Goal: Task Accomplishment & Management: Manage account settings

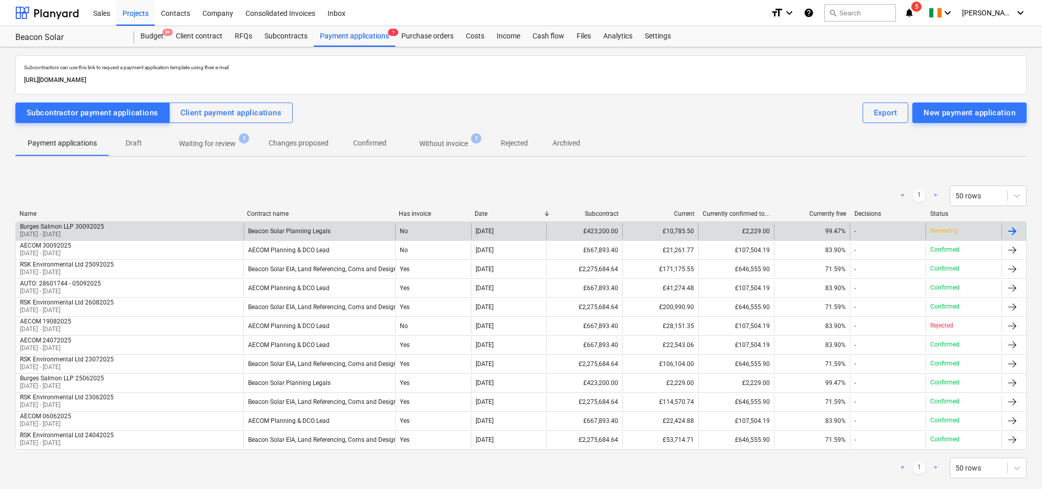
click at [458, 229] on div "No" at bounding box center [433, 231] width 76 height 16
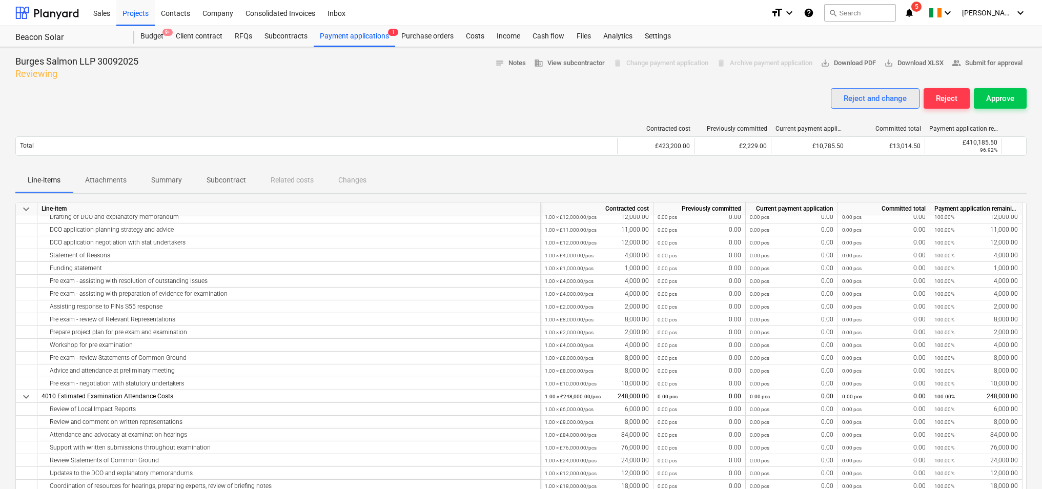
click at [886, 101] on div "Reject and change" at bounding box center [875, 98] width 63 height 13
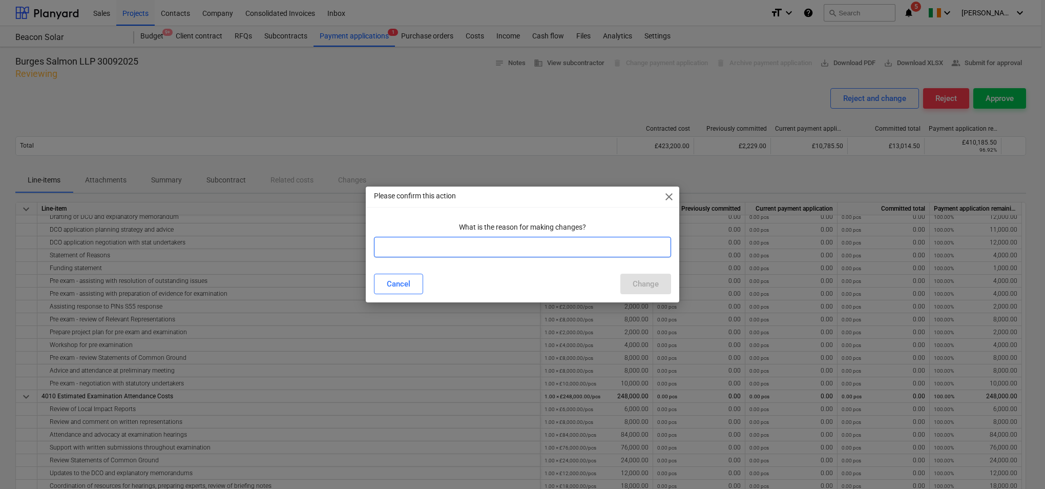
click at [597, 250] on input "text" at bounding box center [522, 247] width 297 height 20
type input "variation has been incorrectly entered"
click at [635, 281] on div "Change" at bounding box center [646, 283] width 26 height 13
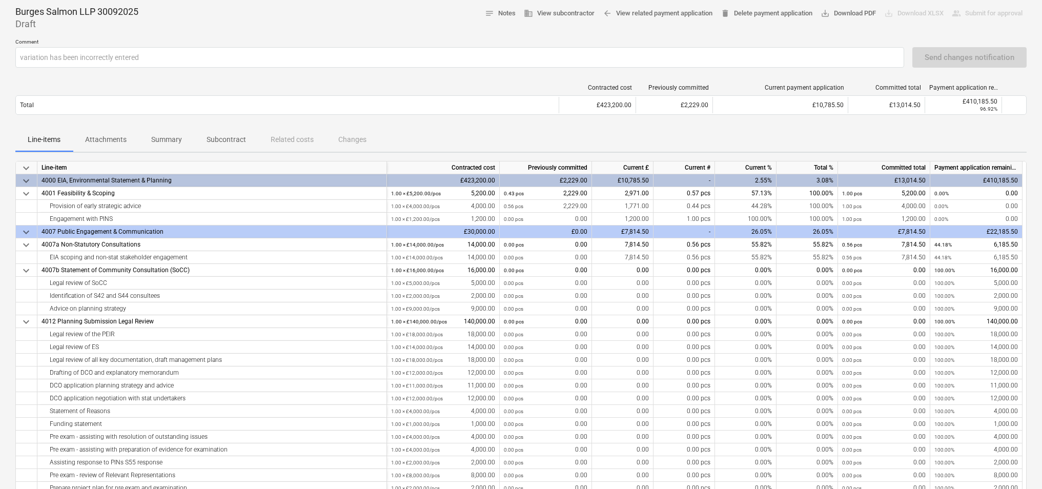
click at [27, 180] on span "keyboard_arrow_down" at bounding box center [26, 181] width 12 height 12
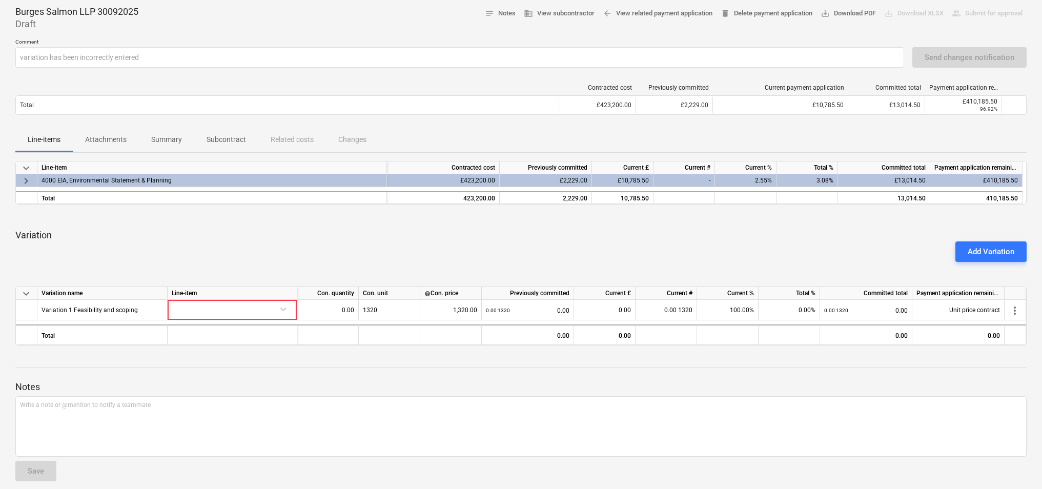
click at [26, 180] on span "keyboard_arrow_right" at bounding box center [26, 181] width 12 height 12
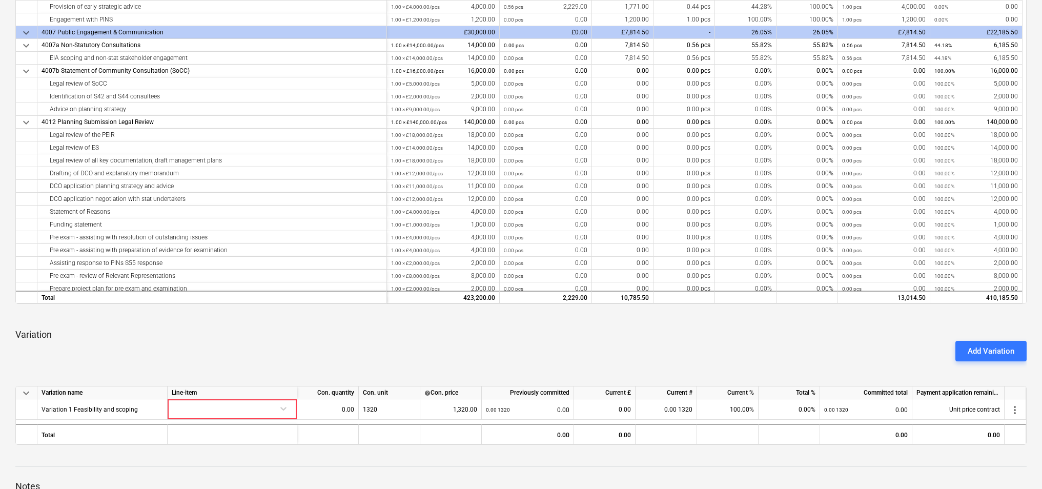
scroll to position [250, 0]
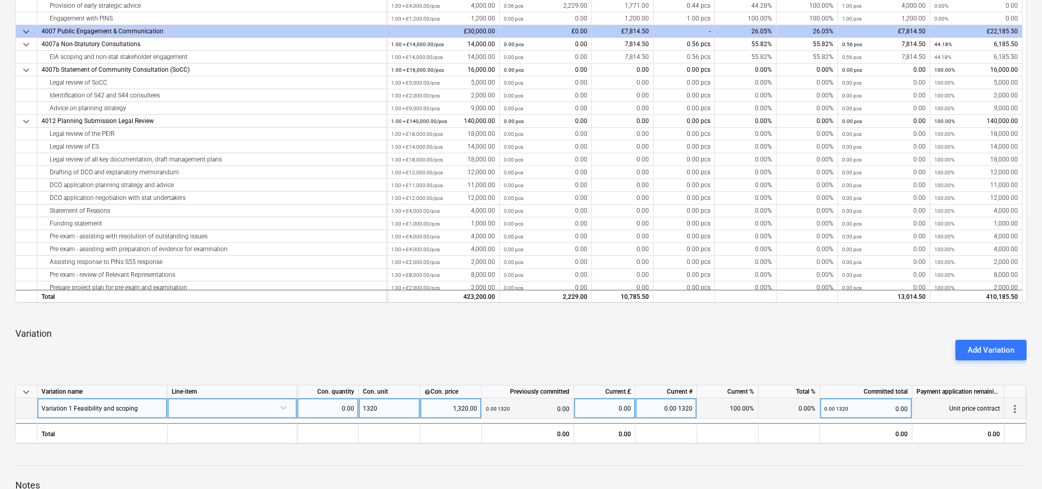
click at [331, 405] on div "0.00" at bounding box center [327, 408] width 53 height 20
type input "1"
click at [398, 408] on div "1320" at bounding box center [389, 408] width 61 height 20
type input "1"
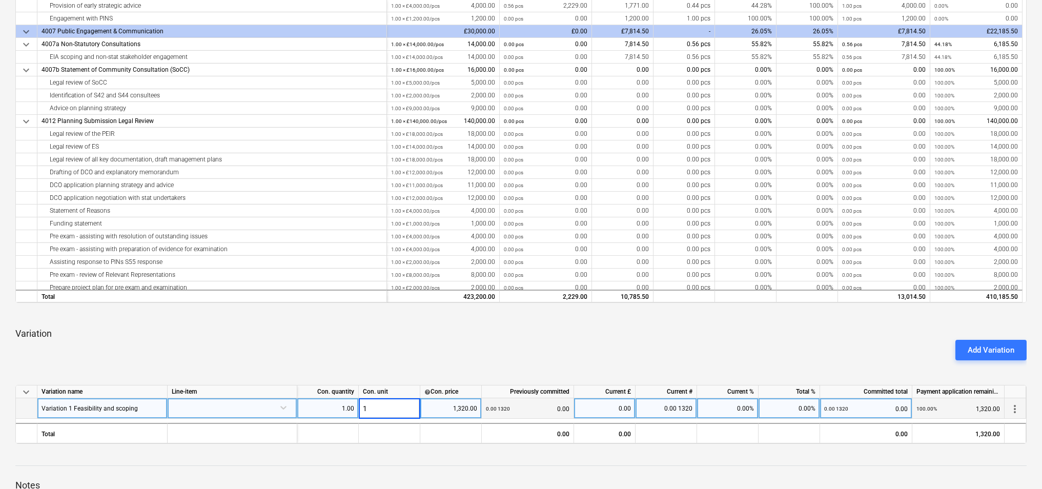
click at [431, 410] on div "1,320.00" at bounding box center [450, 408] width 53 height 20
click at [285, 407] on div at bounding box center [232, 407] width 121 height 18
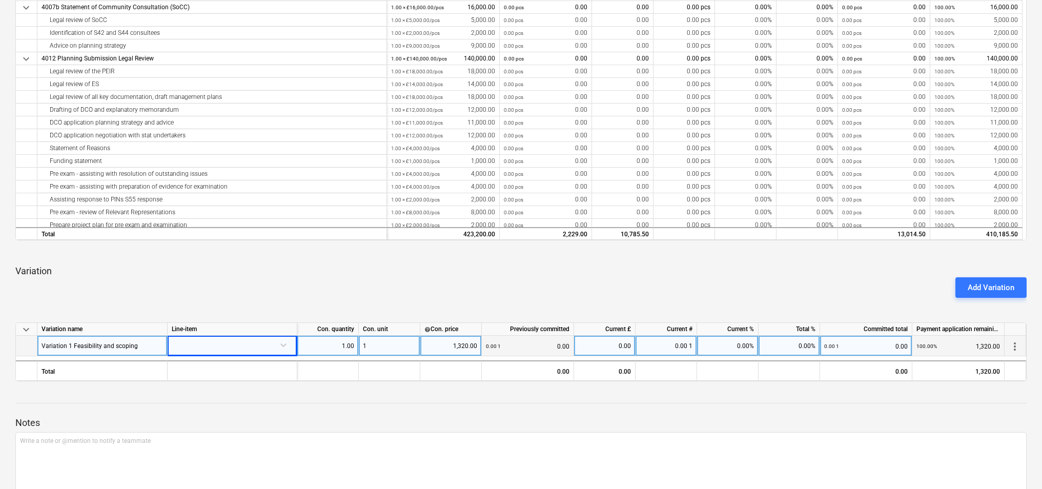
scroll to position [321, 0]
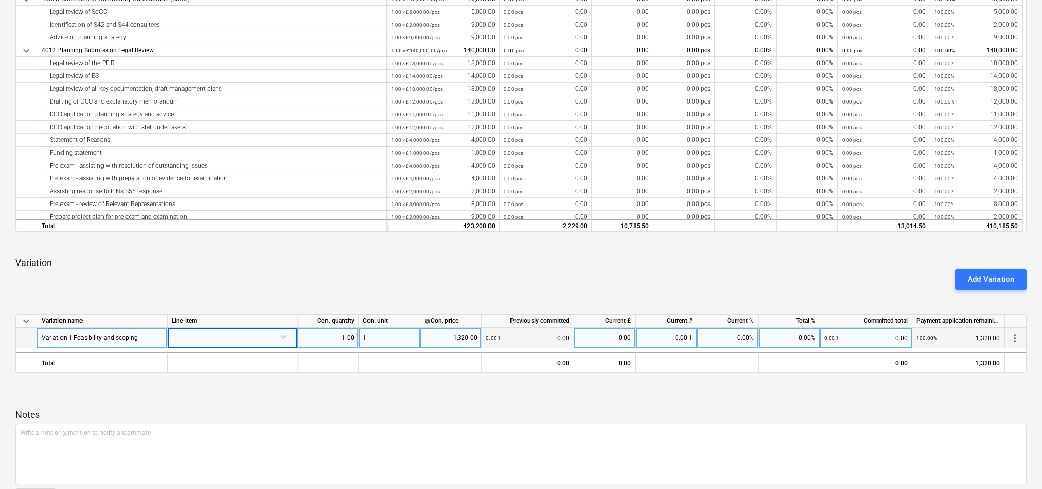
click at [284, 341] on div at bounding box center [232, 336] width 121 height 18
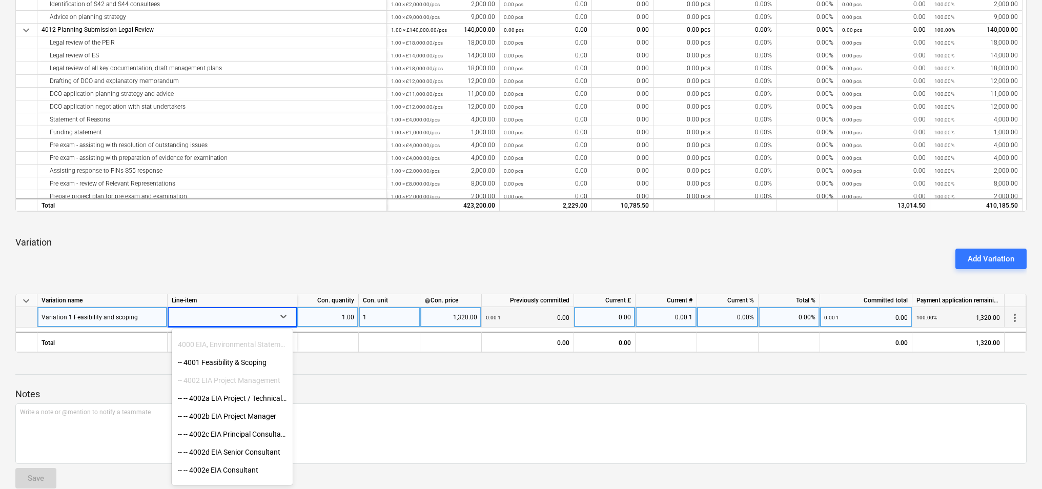
scroll to position [374, 0]
click at [252, 394] on div "-- 4001 Feasibility & Scoping" at bounding box center [232, 396] width 121 height 16
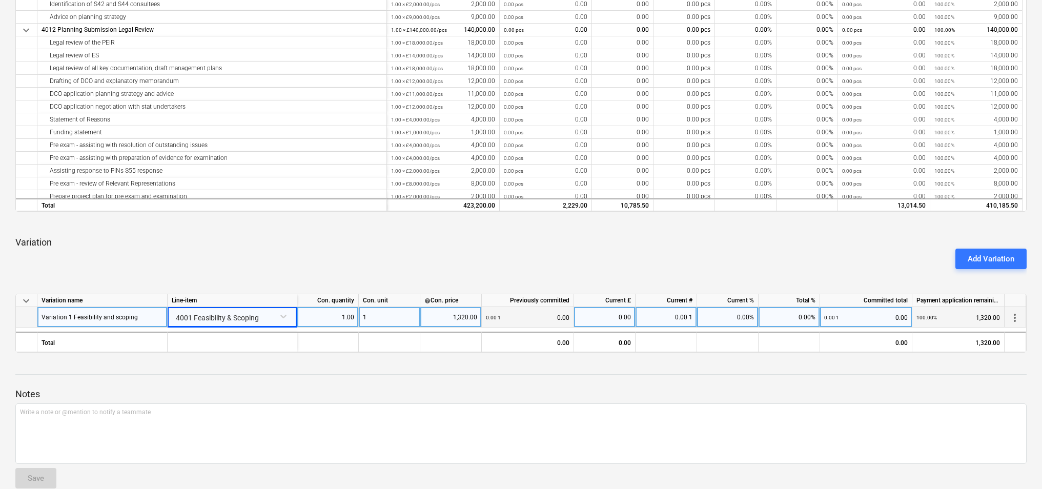
click at [401, 316] on div "1" at bounding box center [389, 317] width 61 height 20
click at [445, 319] on div "1,320.00" at bounding box center [450, 317] width 53 height 20
click at [623, 321] on div "0.00" at bounding box center [604, 317] width 53 height 20
click at [661, 318] on div "0.00 1" at bounding box center [665, 317] width 61 height 20
click at [731, 321] on div "0.00%" at bounding box center [727, 317] width 61 height 20
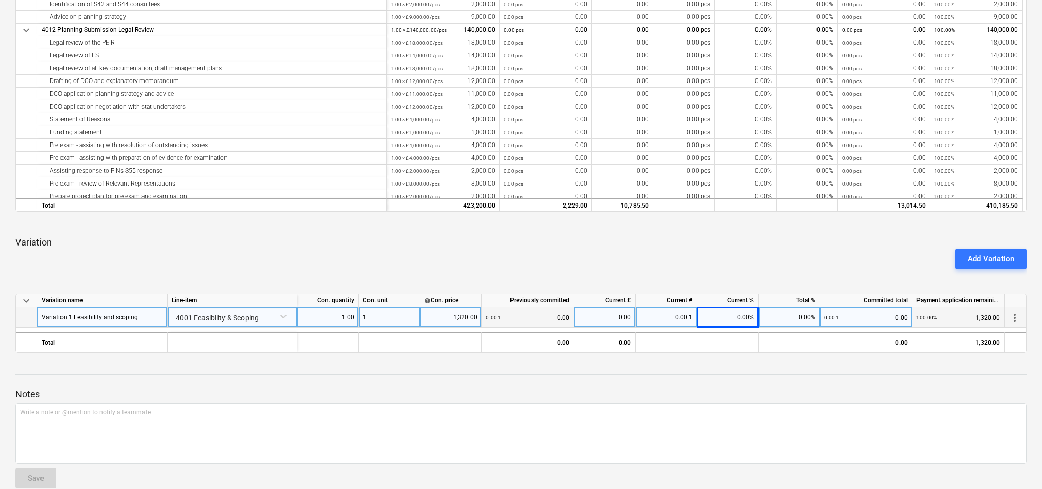
click at [768, 318] on div "0.00%" at bounding box center [788, 317] width 61 height 20
click at [854, 320] on div "0.00 1 0.00" at bounding box center [866, 317] width 84 height 21
click at [947, 320] on div "100.00% 1,320.00" at bounding box center [958, 317] width 84 height 21
click at [475, 314] on div "1,320.00" at bounding box center [450, 317] width 53 height 20
click at [400, 316] on div "1" at bounding box center [389, 317] width 61 height 20
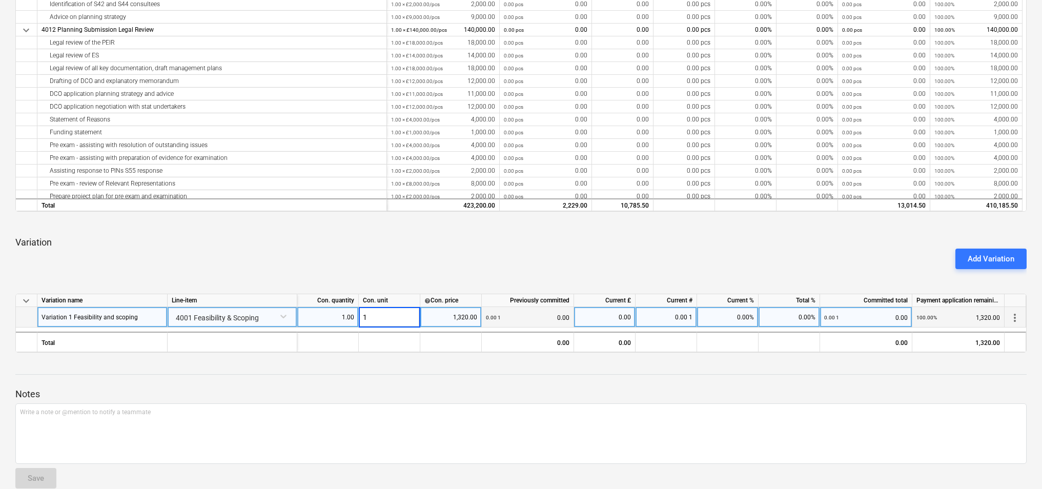
click at [403, 316] on input "1" at bounding box center [389, 317] width 61 height 20
click at [443, 319] on div "1,320.00" at bounding box center [450, 317] width 53 height 20
click at [621, 313] on div "0.00" at bounding box center [604, 317] width 53 height 20
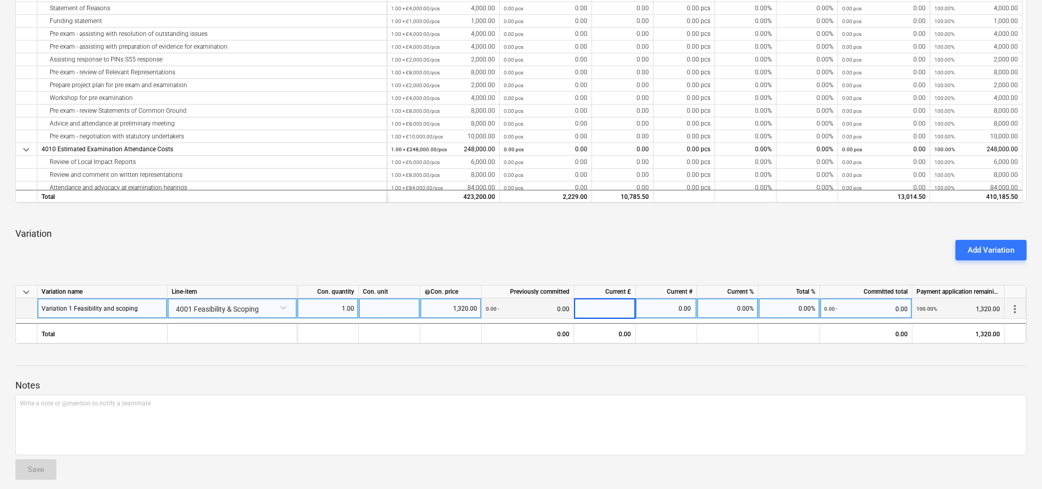
scroll to position [357, 0]
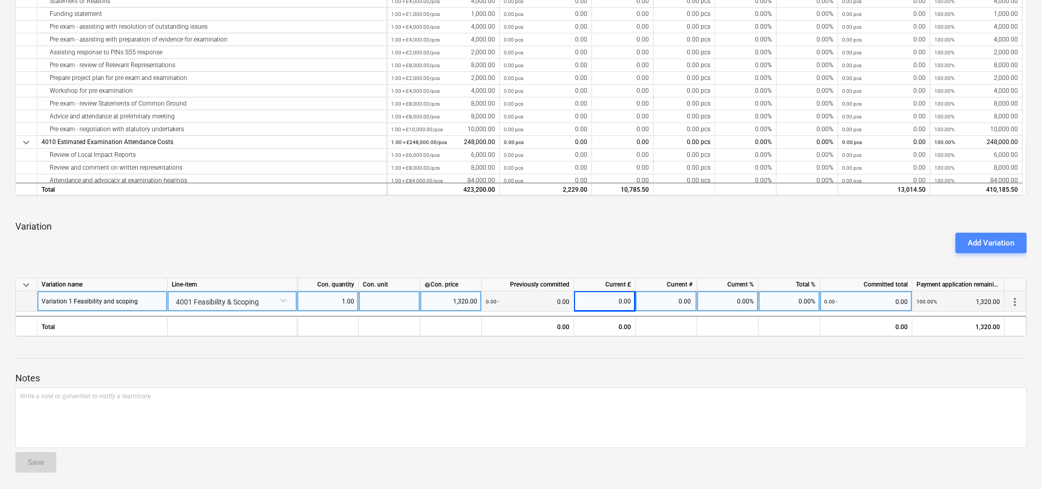
click at [993, 245] on div "Add Variation" at bounding box center [991, 242] width 47 height 13
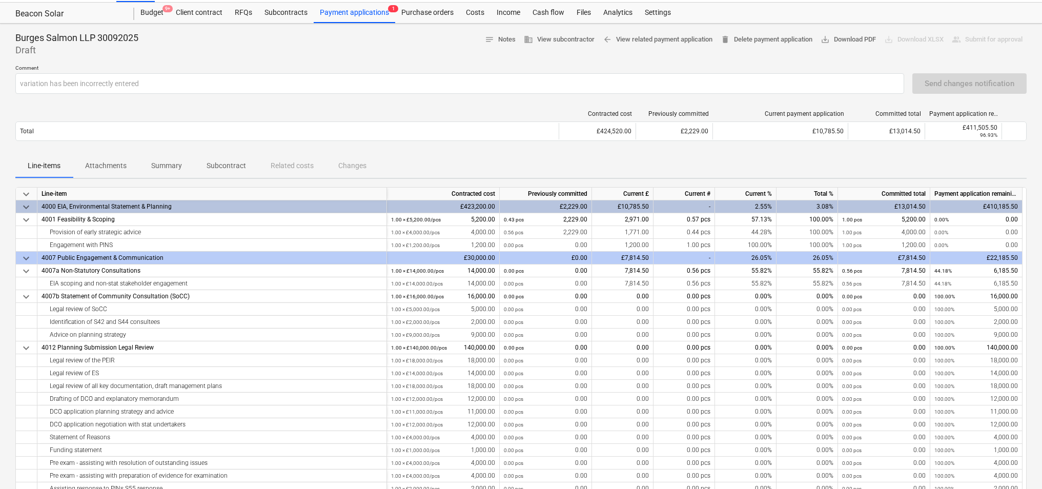
scroll to position [21, 0]
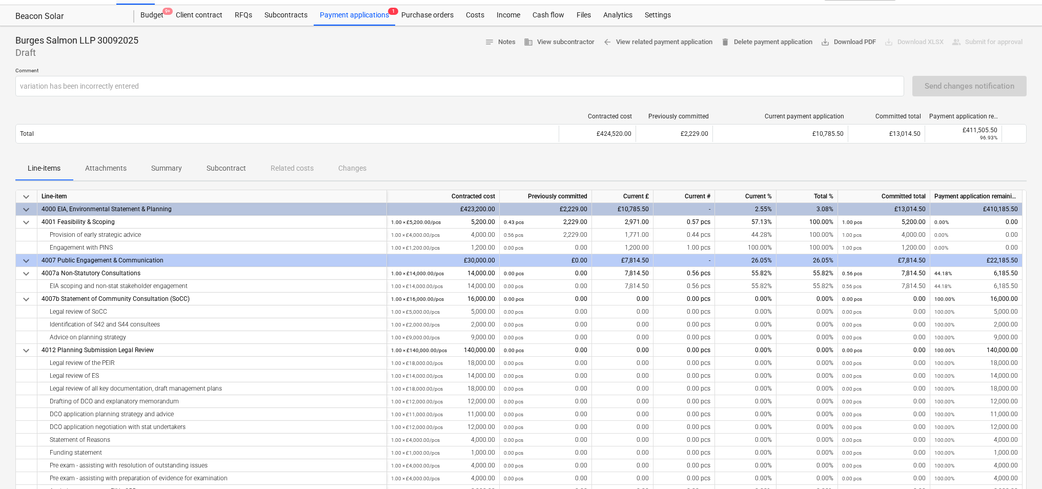
click at [988, 83] on div "Send changes notification" at bounding box center [969, 86] width 114 height 20
click at [990, 89] on div "Send changes notification" at bounding box center [969, 86] width 114 height 20
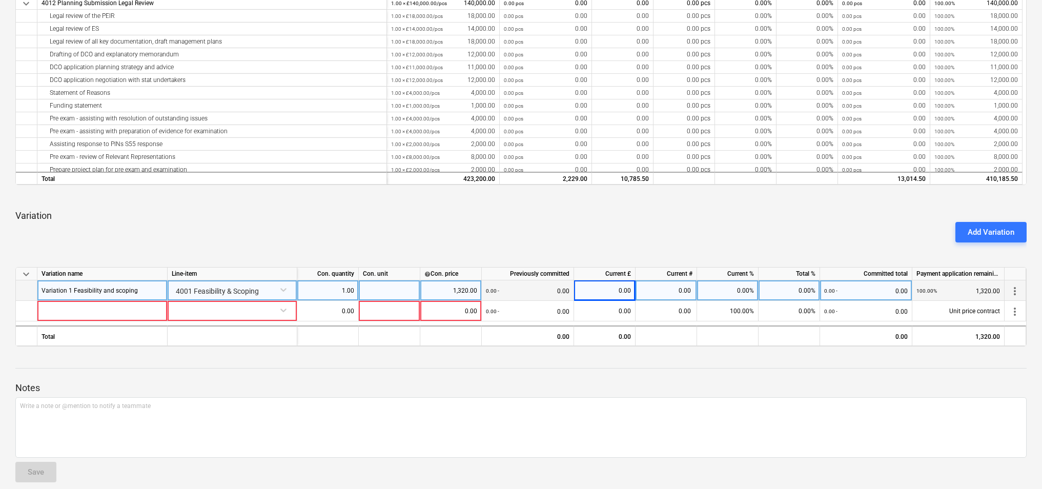
scroll to position [378, 0]
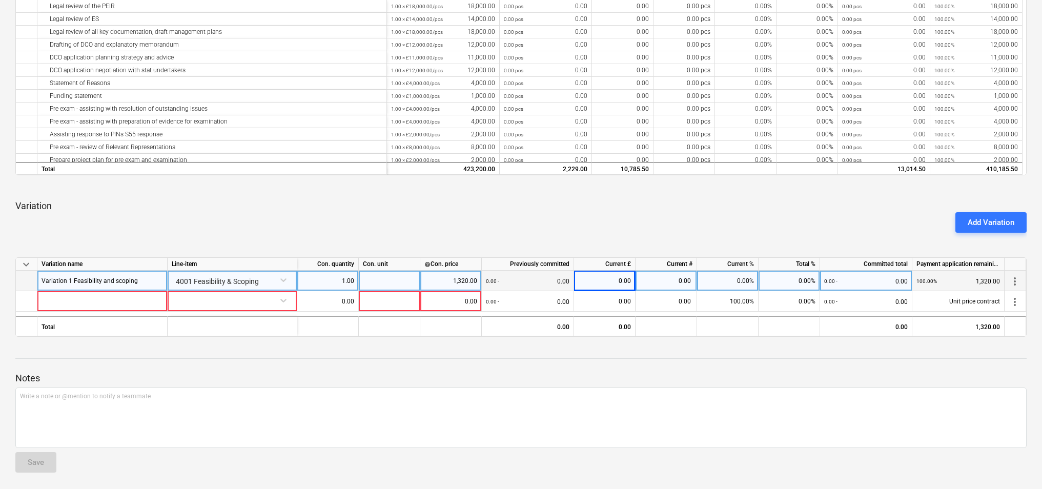
click at [401, 283] on div at bounding box center [389, 281] width 61 height 20
type input "1"
click at [449, 278] on div "1,320.00" at bounding box center [450, 281] width 53 height 20
click at [621, 281] on div "0.00" at bounding box center [604, 281] width 53 height 20
type input "1320.00"
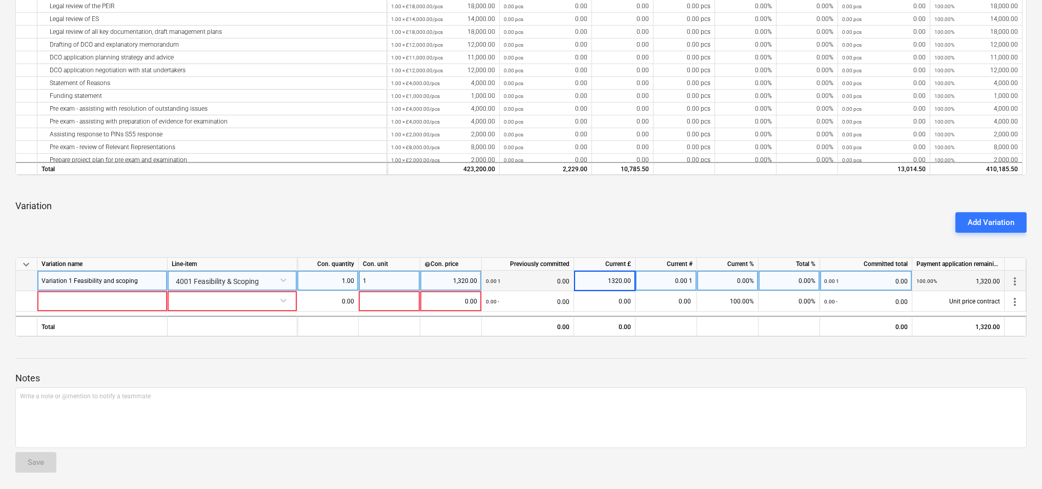
click at [658, 281] on div "0.00 1" at bounding box center [665, 281] width 61 height 20
drag, startPoint x: 668, startPoint y: 280, endPoint x: 709, endPoint y: 281, distance: 41.0
click at [0, 0] on div "Variation 1 Feasibility and scoping 4001 Feasibility & Scoping 1.00 1 1,320.00 …" at bounding box center [0, 0] width 0 height 0
drag, startPoint x: 709, startPoint y: 281, endPoint x: 679, endPoint y: 281, distance: 30.2
click at [679, 281] on div "1.00 1" at bounding box center [665, 281] width 61 height 20
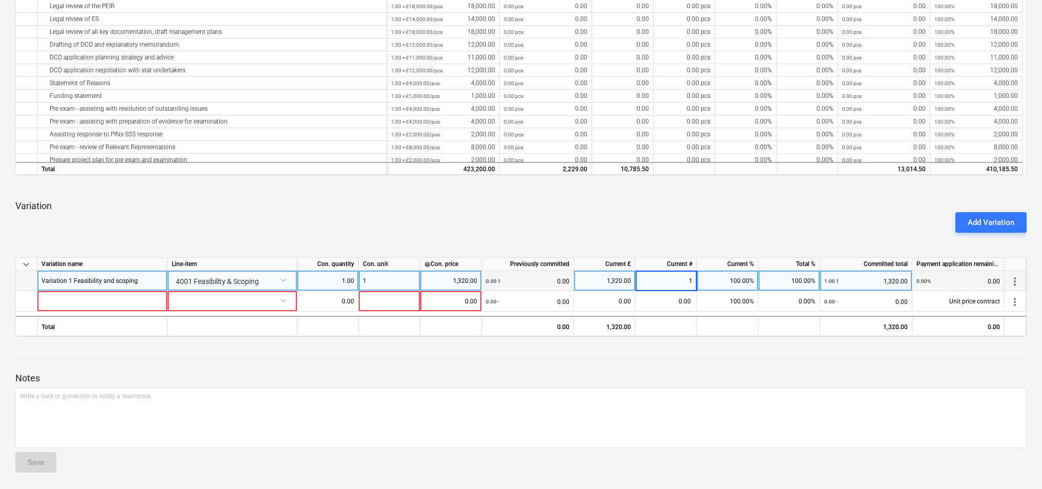
click at [713, 278] on div "100.00%" at bounding box center [727, 281] width 61 height 20
click at [853, 282] on div "1.00 1 1,320.00" at bounding box center [866, 281] width 84 height 21
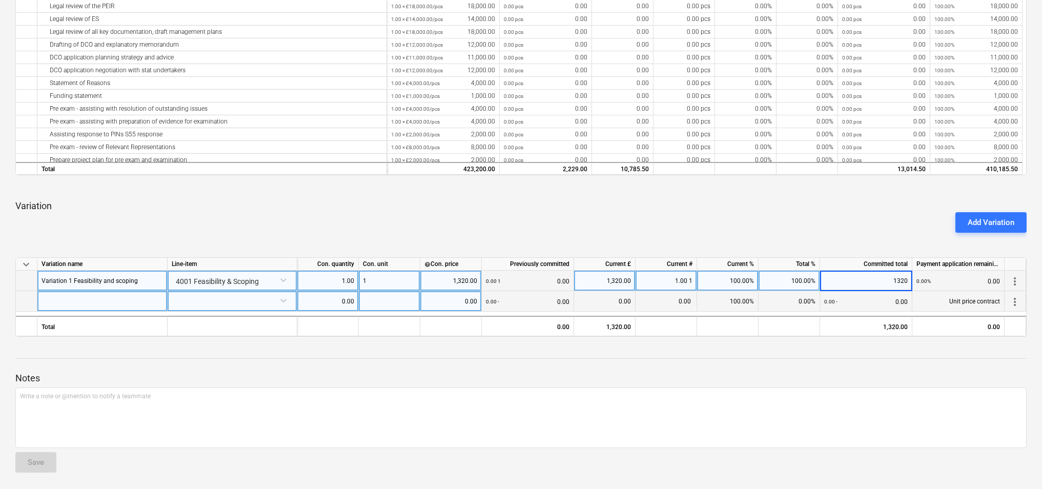
click at [1018, 304] on span "more_vert" at bounding box center [1015, 302] width 12 height 12
click at [1018, 304] on li "Delete line-item" at bounding box center [1000, 302] width 72 height 24
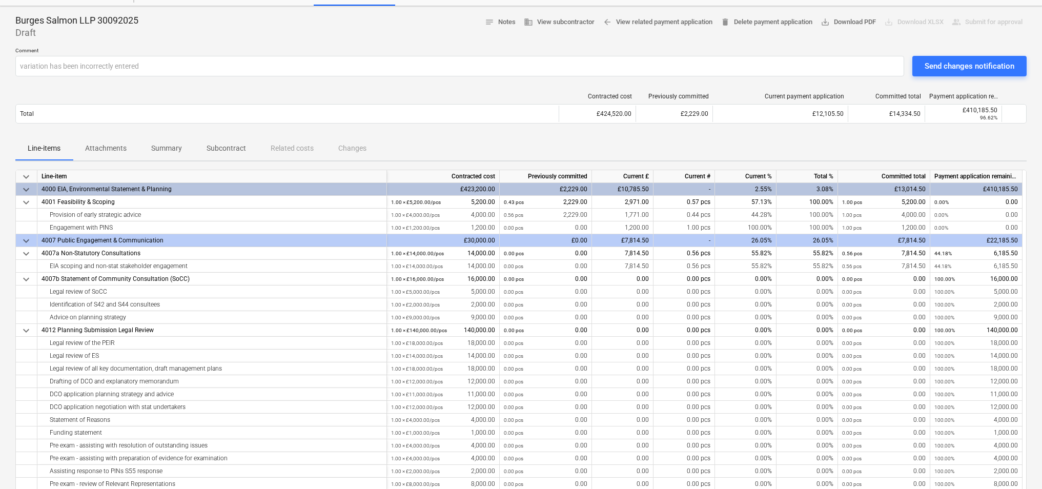
scroll to position [36, 0]
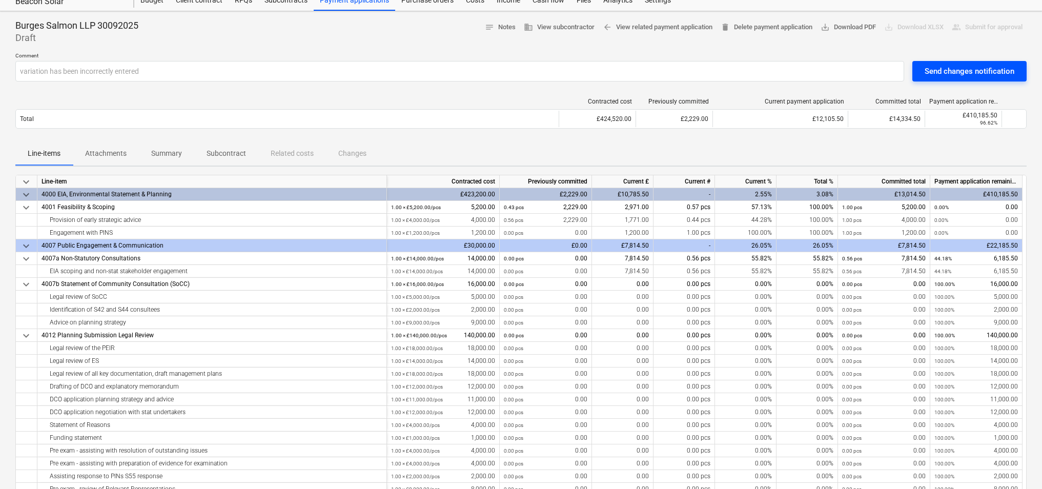
click at [953, 71] on div "Send changes notification" at bounding box center [970, 71] width 90 height 13
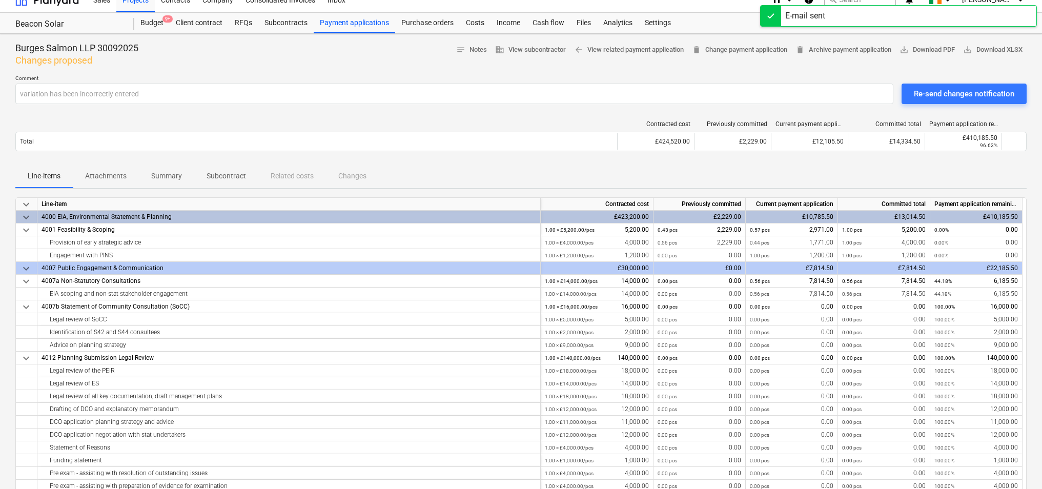
scroll to position [0, 0]
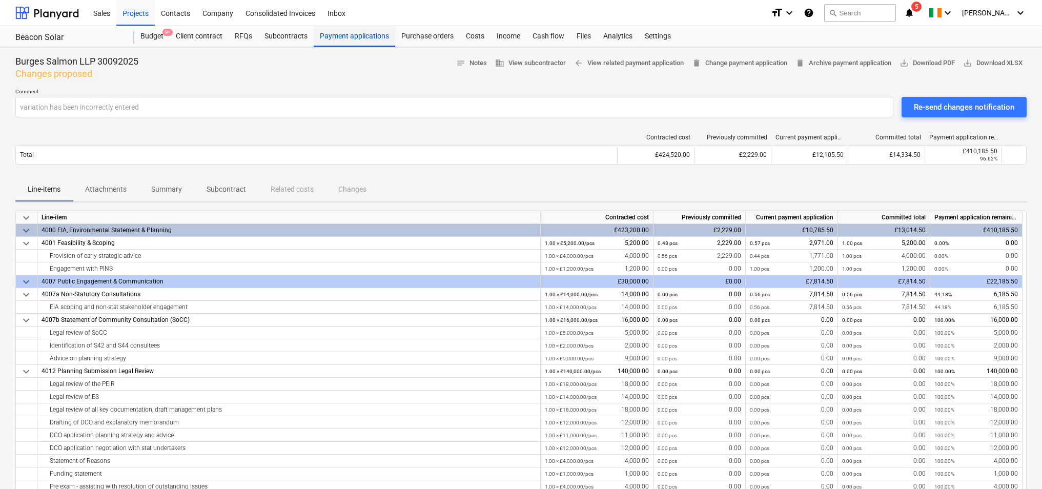
click at [361, 38] on div "Payment applications" at bounding box center [354, 36] width 81 height 20
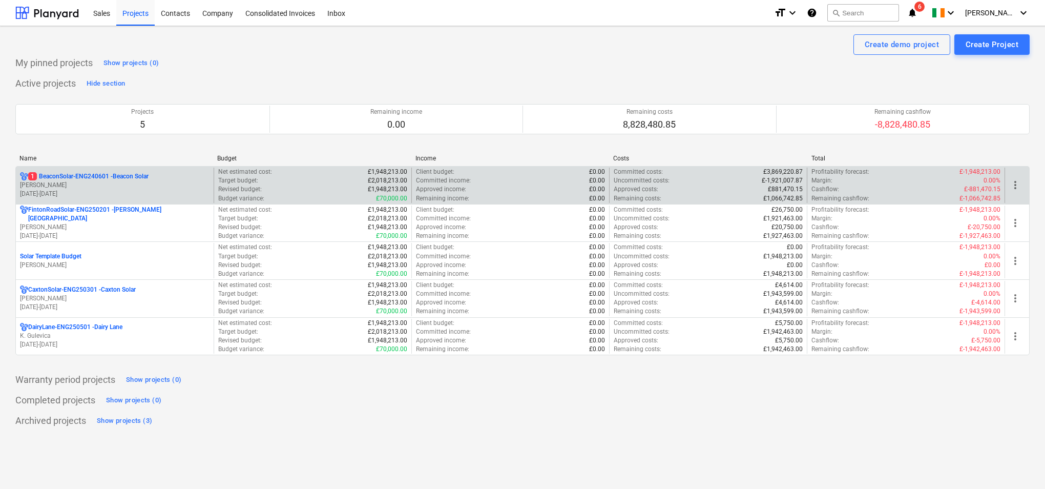
click at [286, 184] on div "Target budget : £2,018,213.00" at bounding box center [312, 180] width 189 height 9
click at [97, 180] on p "1 BeaconSolar-ENG240601 - Beacon Solar" at bounding box center [88, 176] width 120 height 9
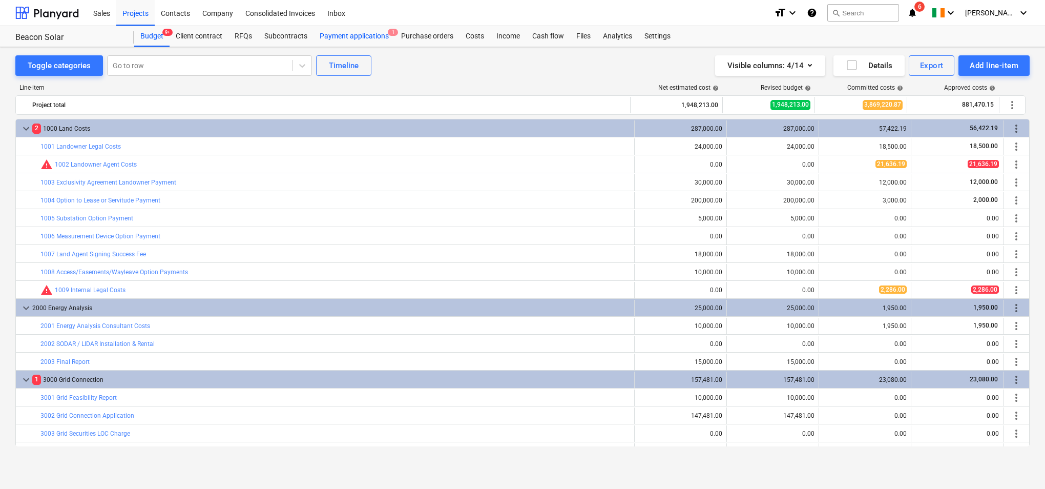
click at [370, 31] on div "Payment applications 1" at bounding box center [354, 36] width 81 height 20
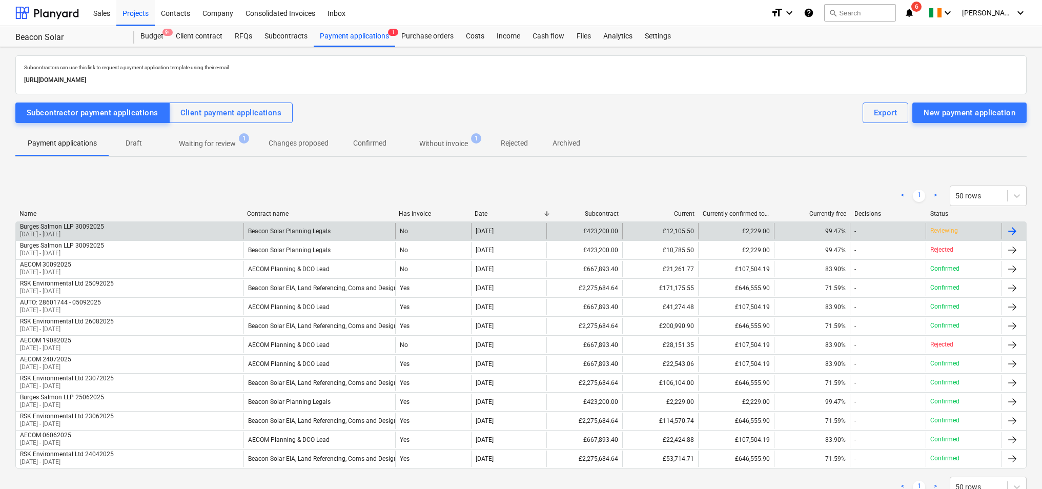
click at [527, 232] on div "01 Oct 2025" at bounding box center [509, 231] width 76 height 16
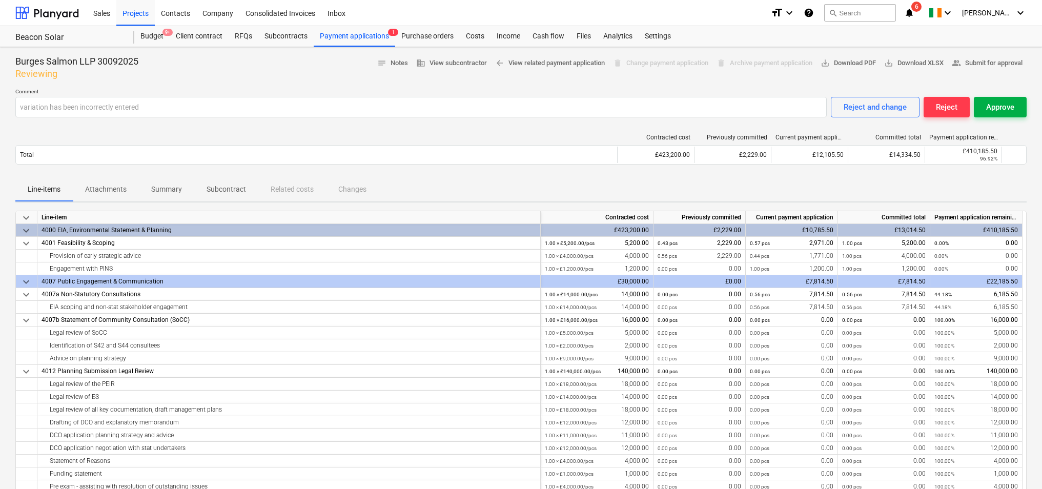
click at [1000, 103] on div "Approve" at bounding box center [1000, 106] width 28 height 13
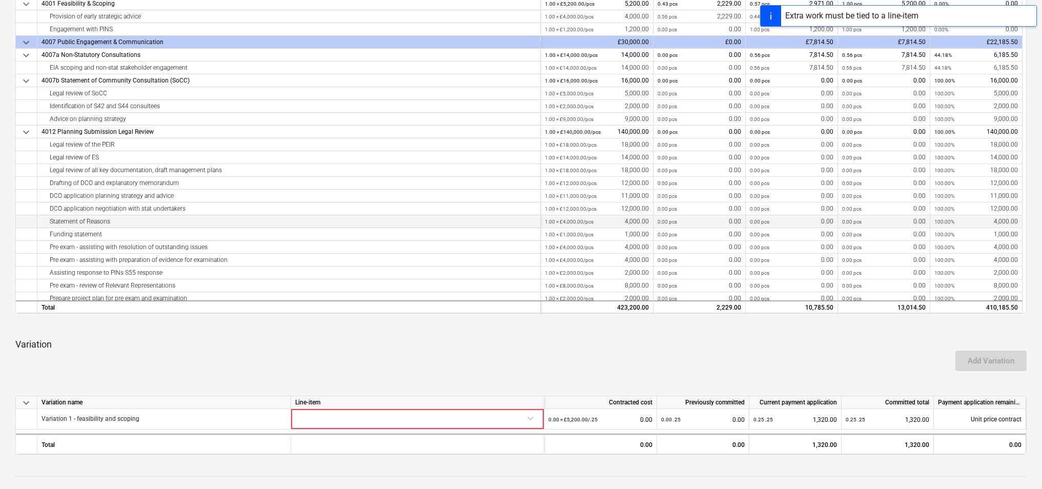
scroll to position [197, 0]
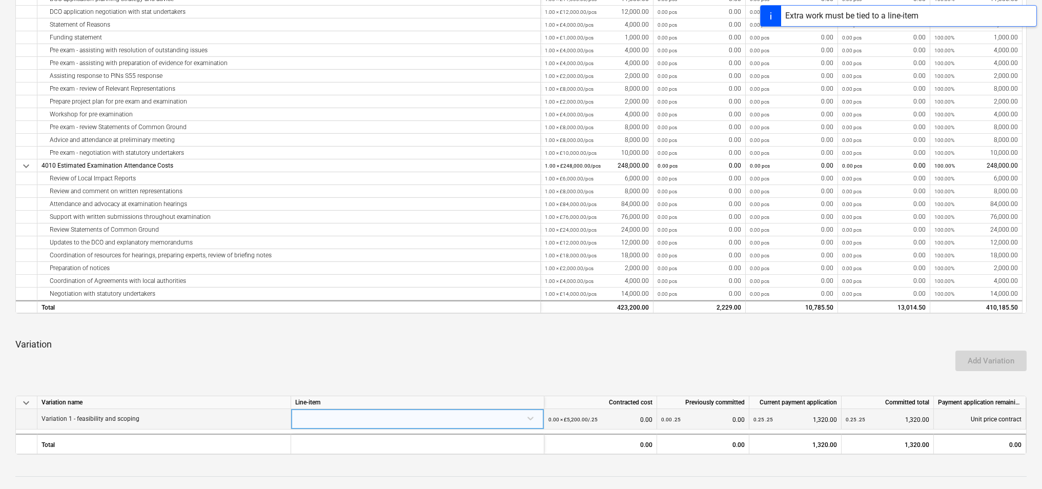
click at [405, 418] on div at bounding box center [417, 418] width 244 height 18
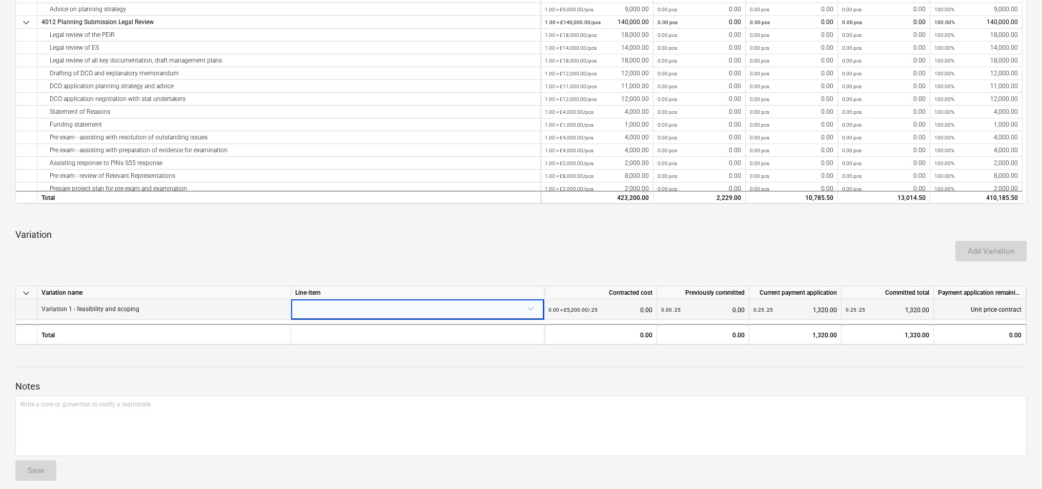
scroll to position [357, 0]
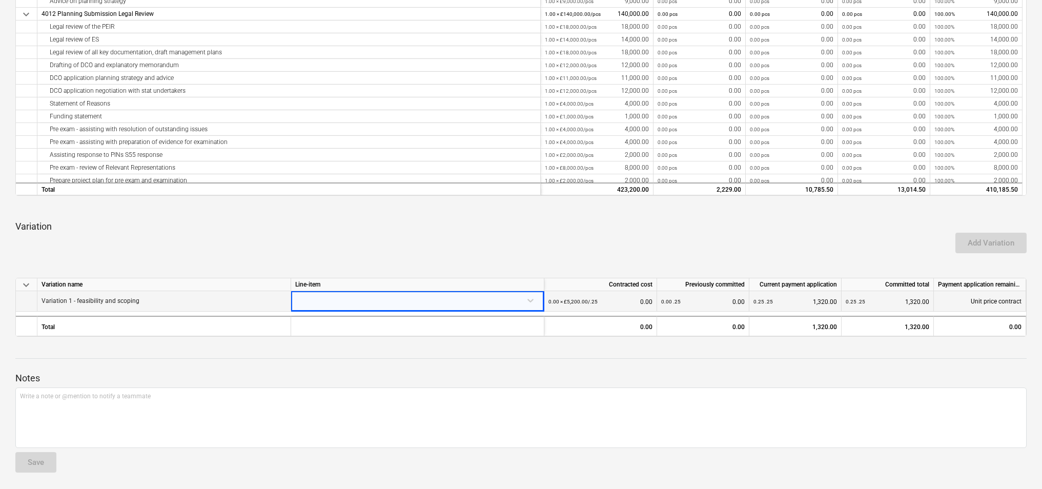
click at [529, 297] on div at bounding box center [417, 300] width 244 height 18
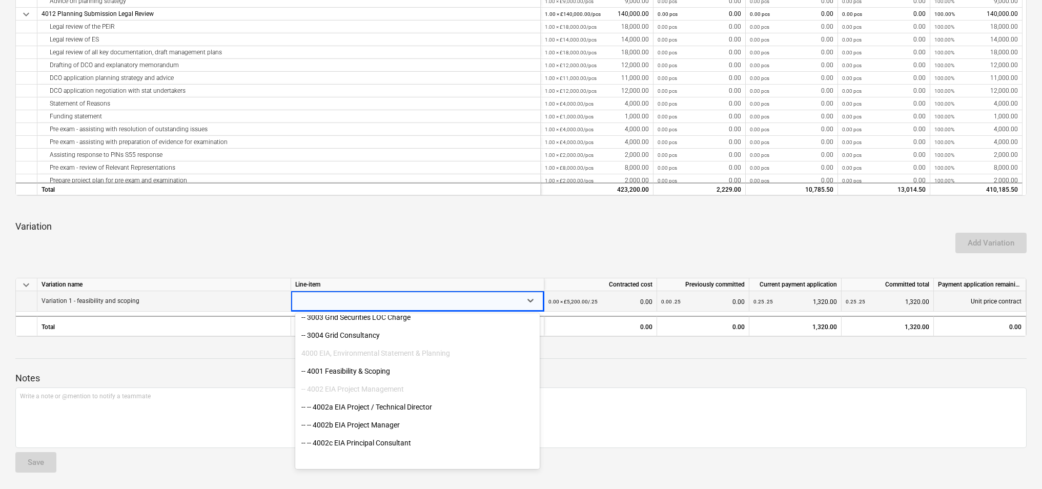
scroll to position [342, 0]
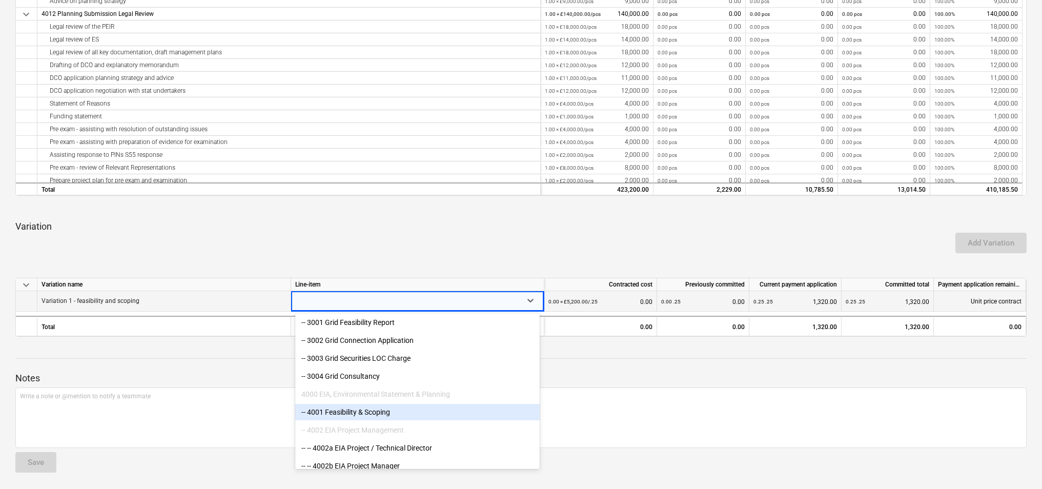
click at [362, 414] on div "-- 4001 Feasibility & Scoping" at bounding box center [417, 412] width 244 height 16
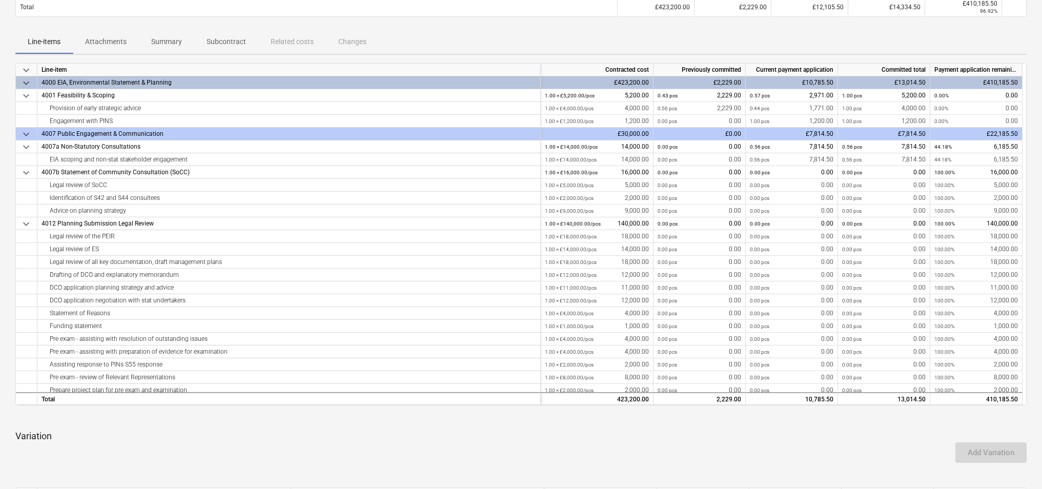
scroll to position [0, 0]
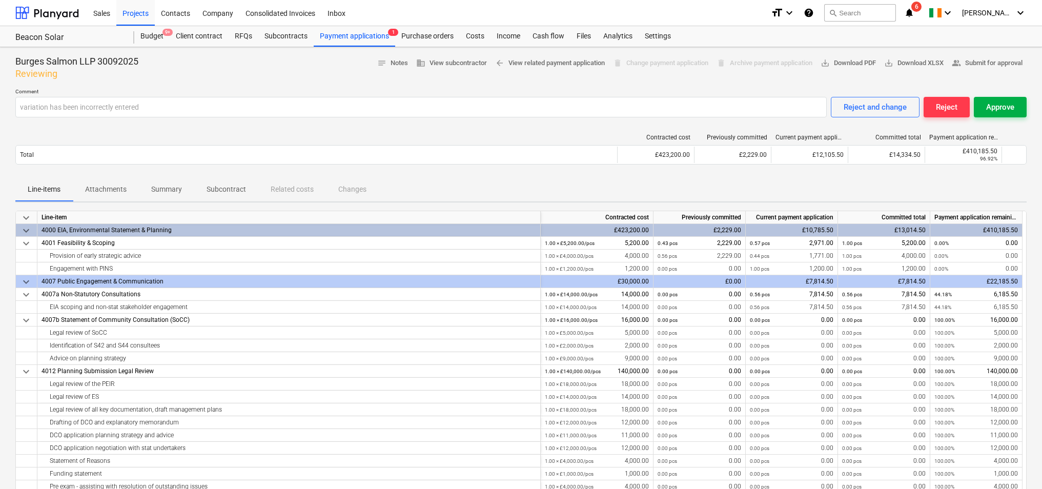
click at [1001, 108] on div "Approve" at bounding box center [1000, 106] width 28 height 13
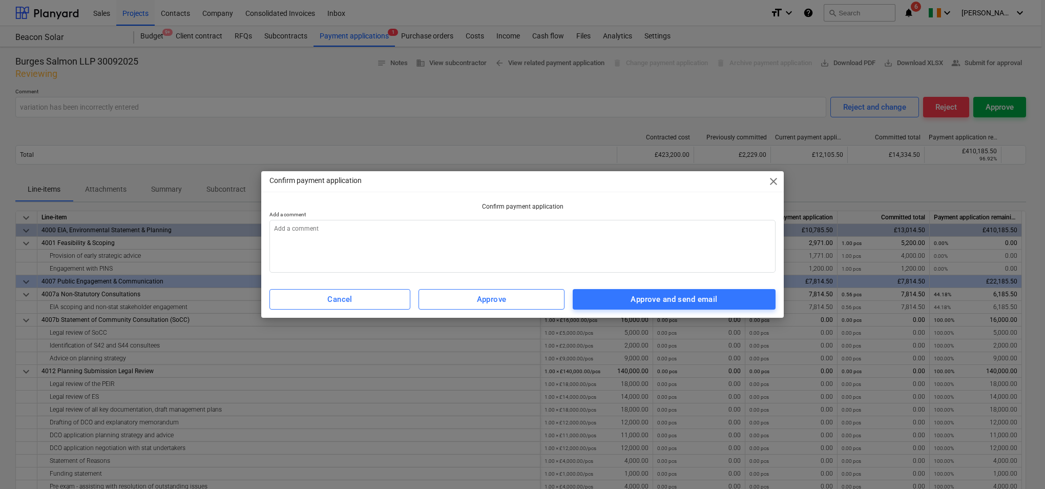
type textarea "x"
click at [560, 225] on textarea at bounding box center [523, 246] width 506 height 53
type textarea "P"
type textarea "x"
type textarea "Pl"
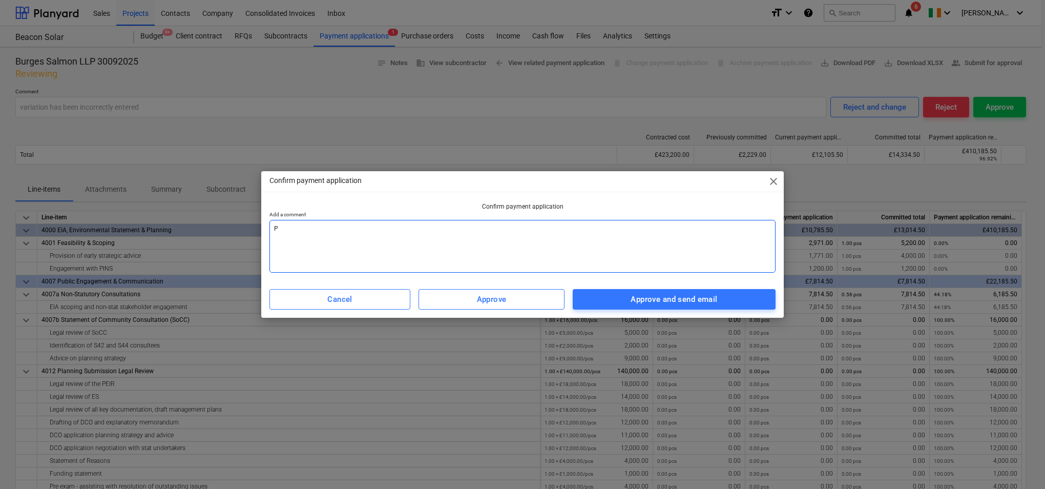
type textarea "x"
type textarea "Ple"
type textarea "x"
type textarea "Plea"
type textarea "x"
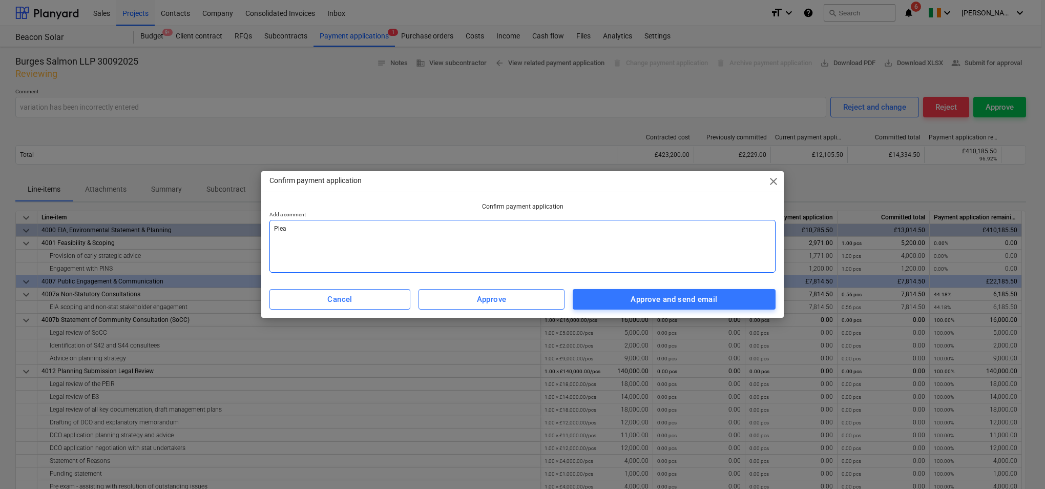
type textarea "Pleas"
type textarea "x"
type textarea "Please"
type textarea "x"
type textarea "Please"
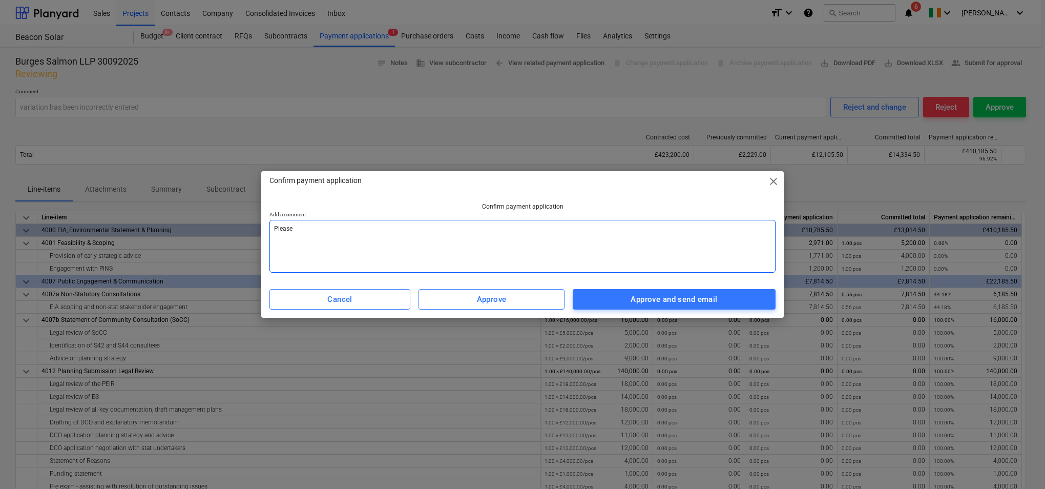
type textarea "x"
type textarea "Please c"
type textarea "x"
type textarea "Please co"
type textarea "x"
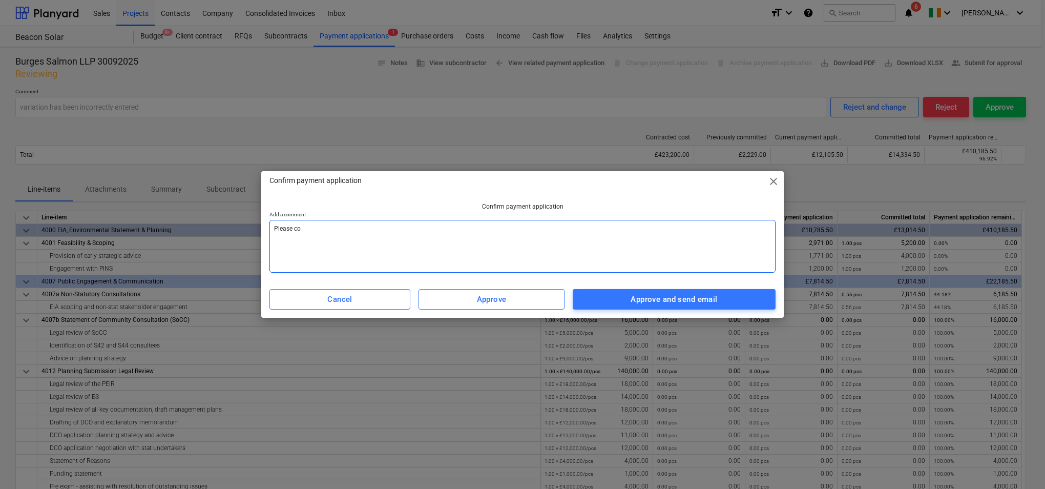
type textarea "Please cou"
type textarea "x"
type textarea "Please coul"
type textarea "x"
type textarea "Please could"
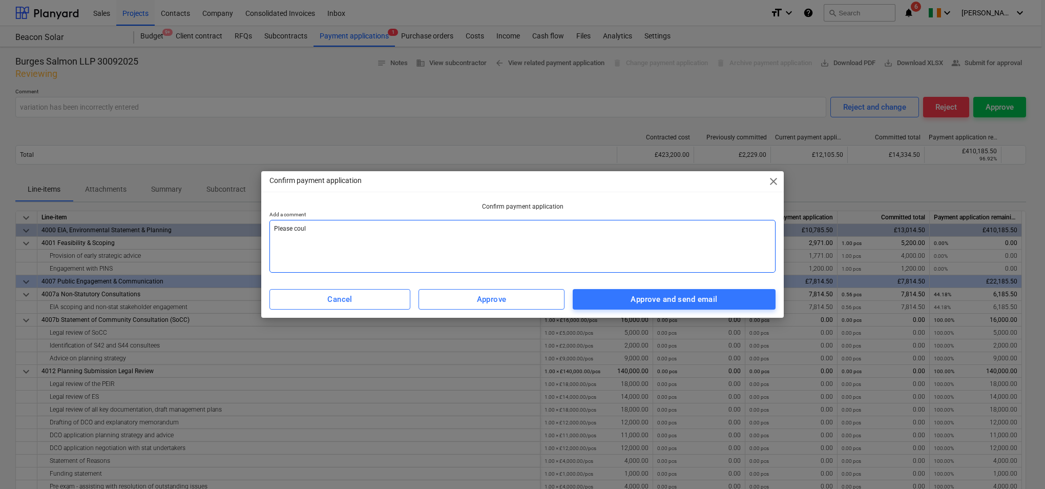
type textarea "x"
type textarea "Please could"
type textarea "x"
type textarea "Please could y"
type textarea "x"
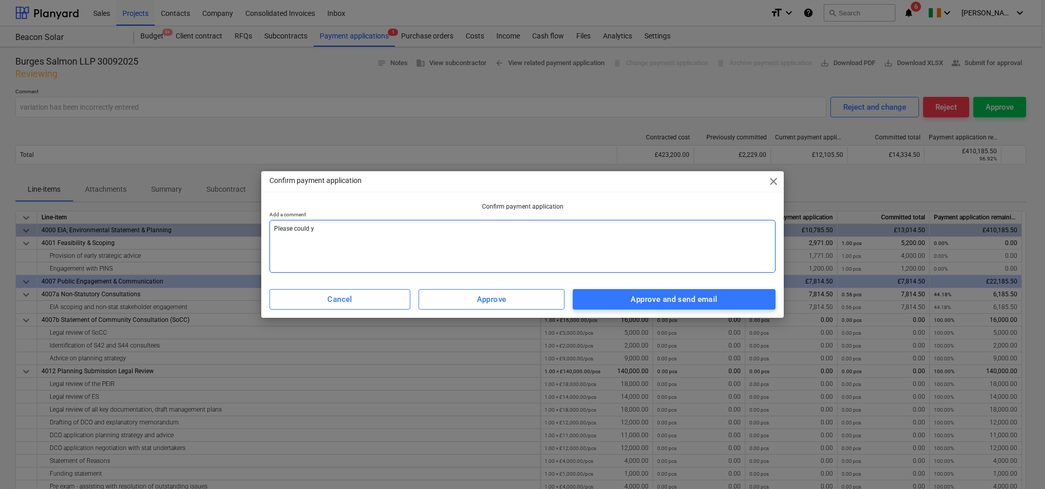
type textarea "Please could yo"
type textarea "x"
type textarea "Please could you"
type textarea "x"
type textarea "Please could you"
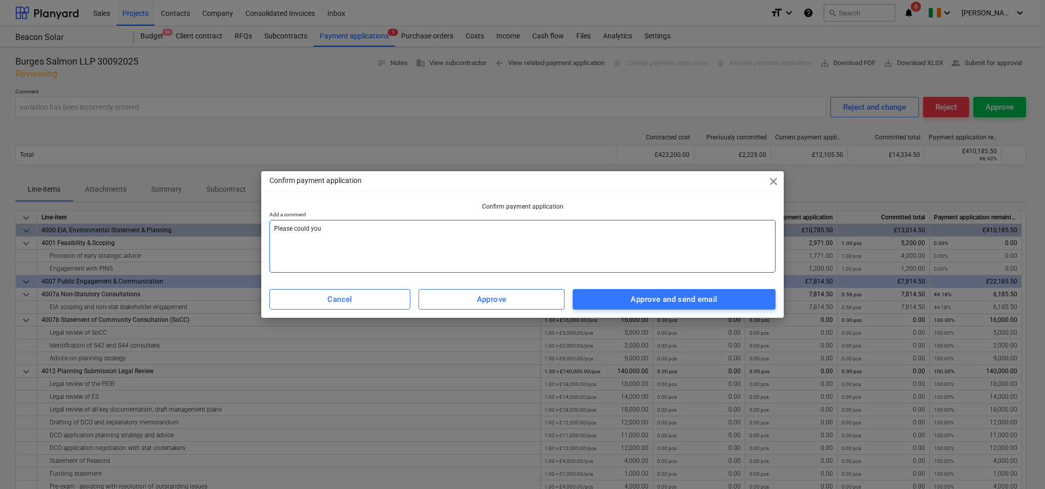
type textarea "x"
type textarea "Please could you u"
type textarea "x"
type textarea "Please could you up"
type textarea "x"
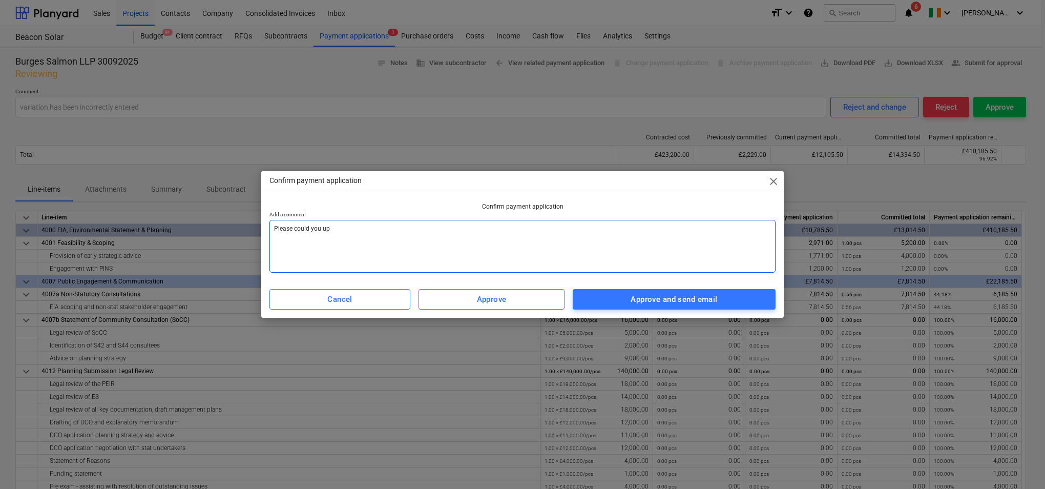
type textarea "Please could you upl"
type textarea "x"
type textarea "Please could you uplo"
type textarea "x"
type textarea "Please could you uploa"
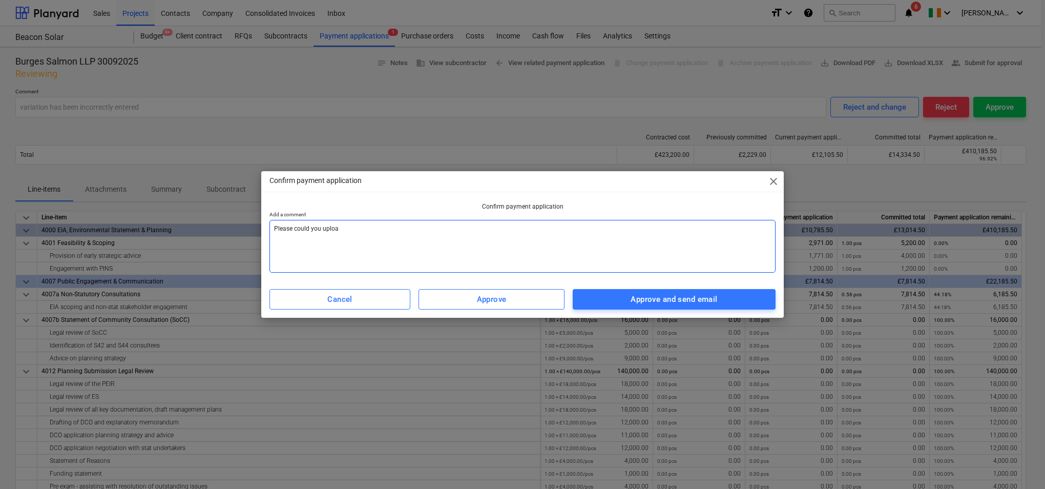
type textarea "x"
type textarea "Please could you upload"
type textarea "x"
type textarea "Please could you upload"
type textarea "x"
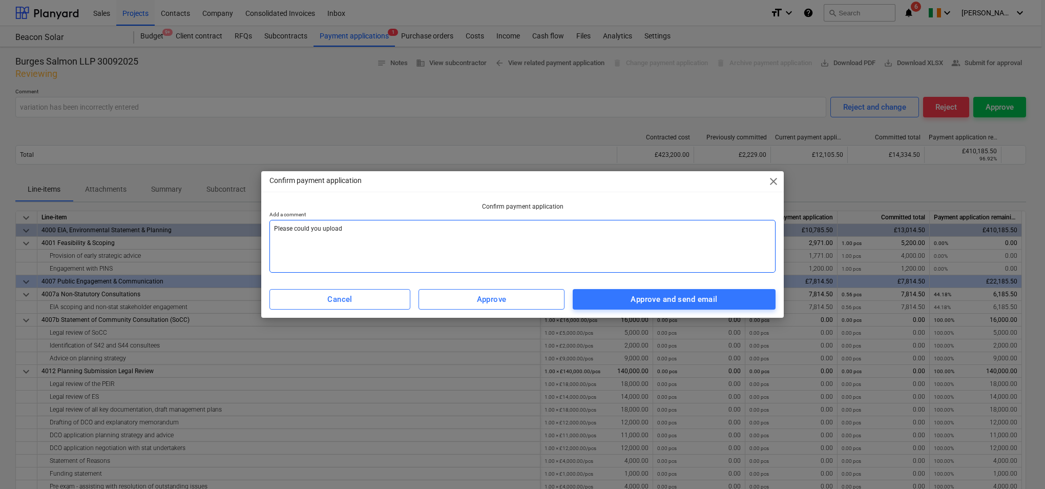
type textarea "Please could you upload t"
type textarea "x"
type textarea "Please could you upload th"
type textarea "x"
type textarea "Please could you upload the"
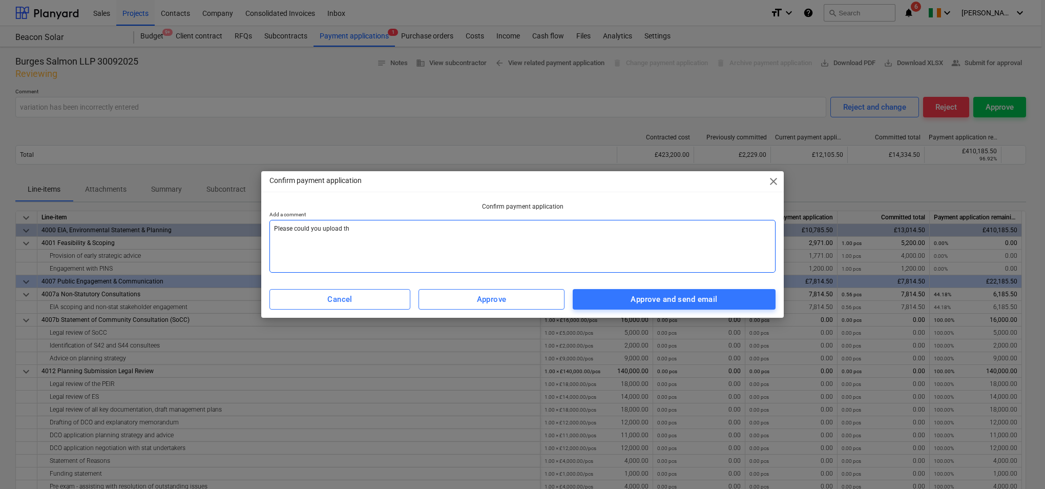
type textarea "x"
type textarea "Please could you upload the"
type textarea "x"
type textarea "Please could you upload the i"
type textarea "x"
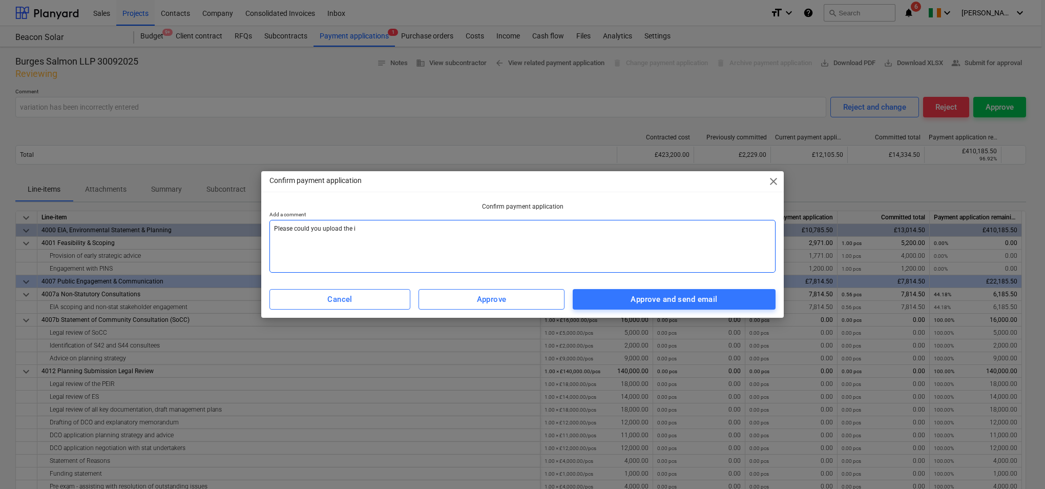
type textarea "Please could you upload the in"
type textarea "x"
type textarea "Please could you upload the inv"
type textarea "x"
type textarea "Please could you upload the invo"
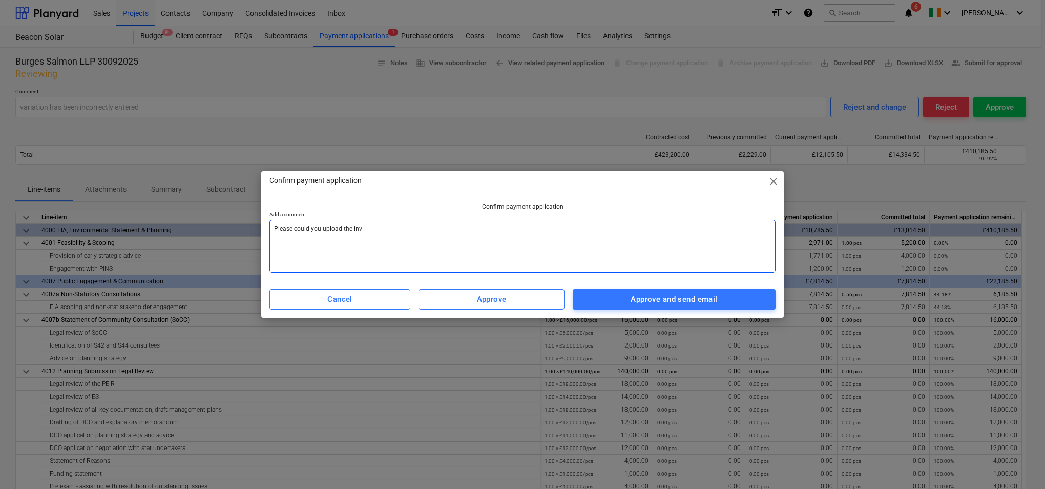
type textarea "x"
type textarea "Please could you upload the invoi"
type textarea "x"
type textarea "Please could you upload the invoic"
type textarea "x"
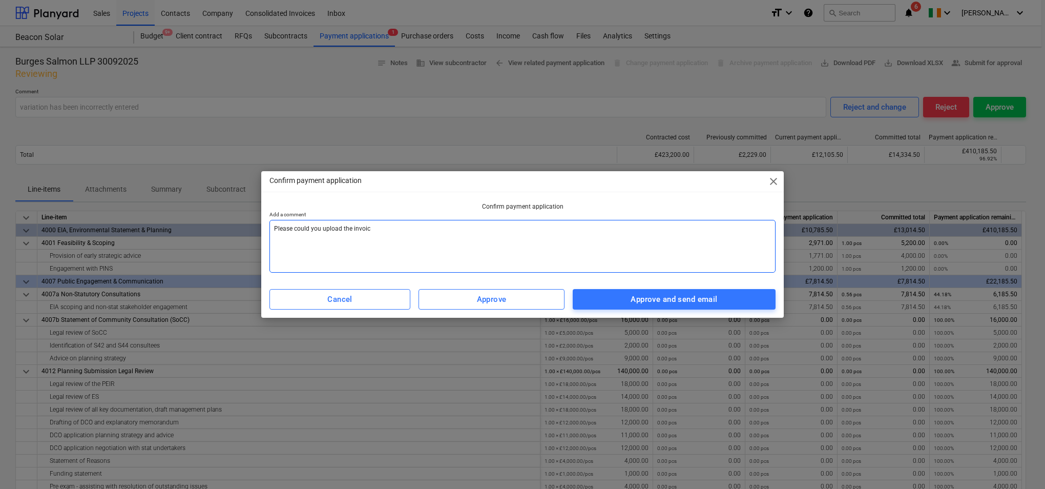
type textarea "Please could you upload the invoice"
type textarea "x"
type textarea "Please could you upload the invoice"
type textarea "x"
type textarea "Please could you upload the invoice d"
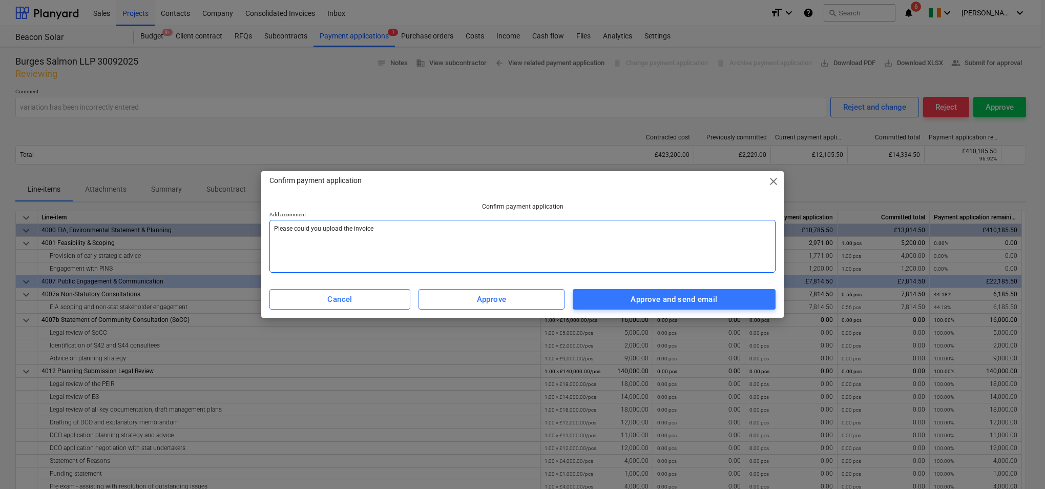
type textarea "x"
type textarea "Please could you upload the invoice di"
type textarea "x"
type textarea "Please could you upload the invoice dir"
type textarea "x"
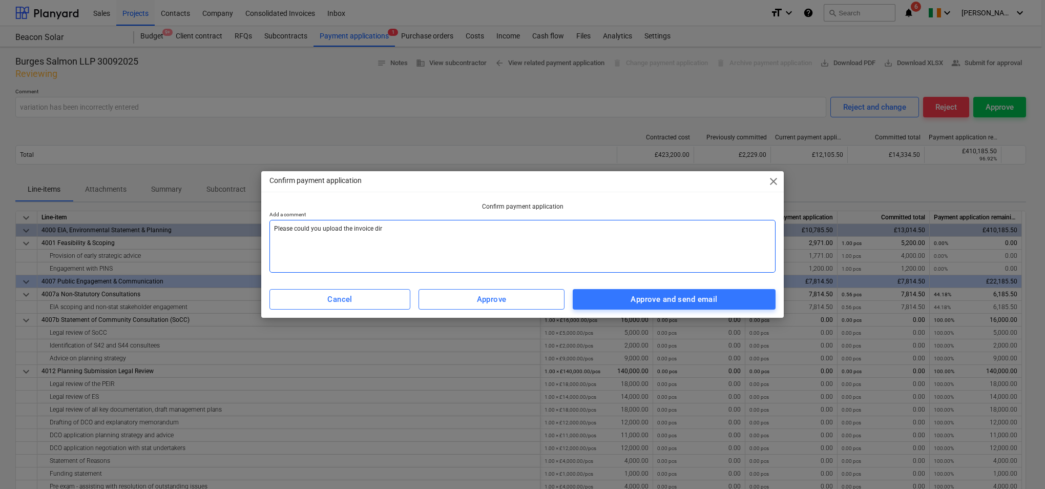
type textarea "Please could you upload the invoice dire"
type textarea "x"
type textarea "Please could you upload the invoice direc"
type textarea "x"
type textarea "Please could you upload the invoice direct"
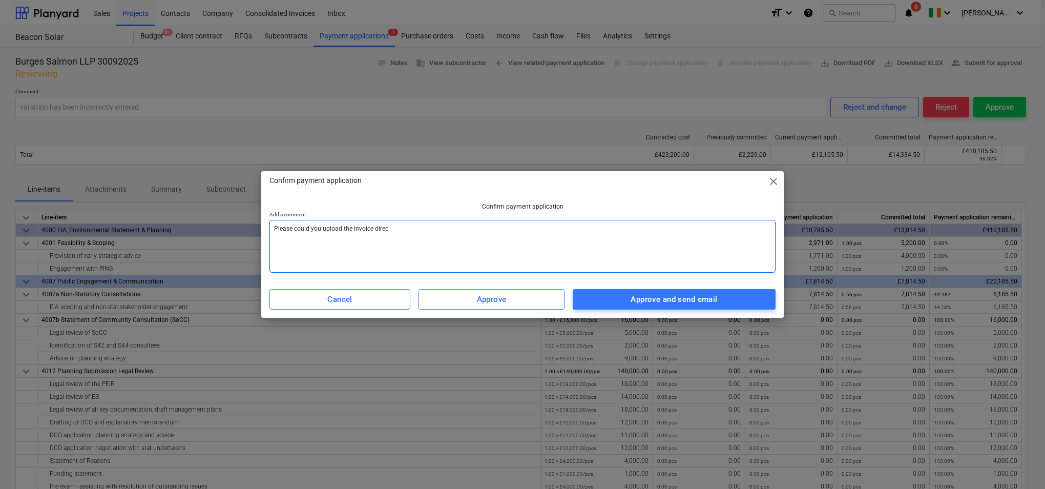
type textarea "x"
type textarea "Please could you upload the invoice directl"
type textarea "x"
type textarea "Please could you upload the invoice directly"
type textarea "x"
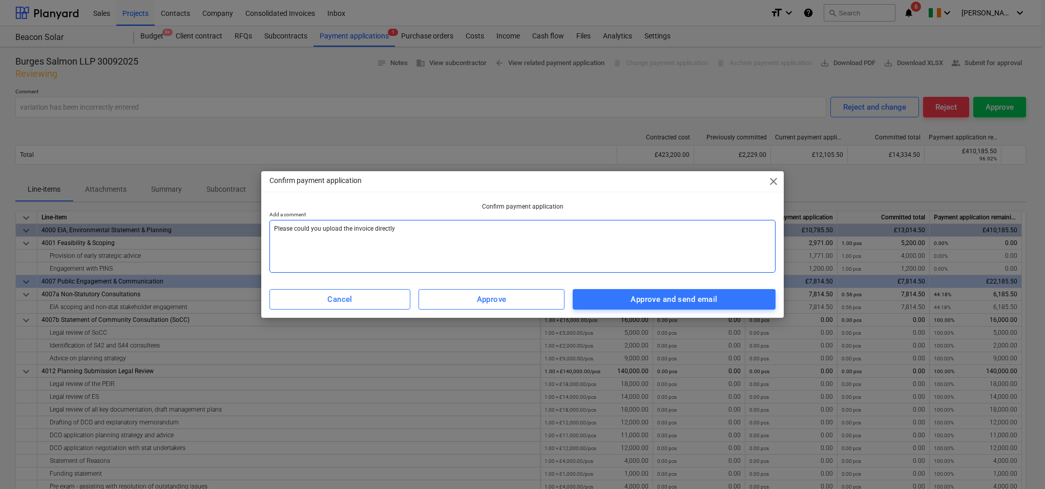
type textarea "Please could you upload the invoice directly"
type textarea "x"
type textarea "Please could you upload the invoice directly o"
type textarea "x"
type textarea "Please could you upload the invoice directly on"
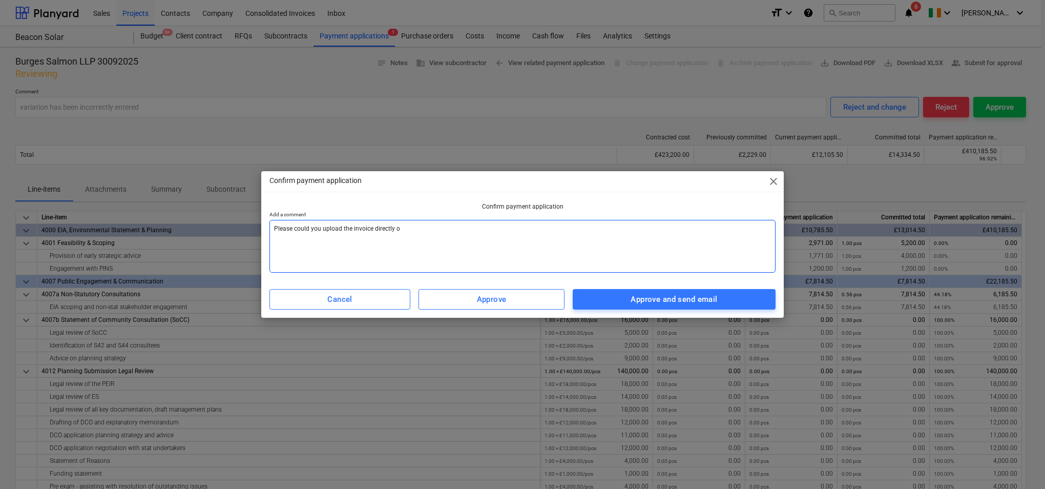
type textarea "x"
type textarea "Please could you upload the invoice directly ont"
type textarea "x"
type textarea "Please could you upload the invoice directly onto"
type textarea "x"
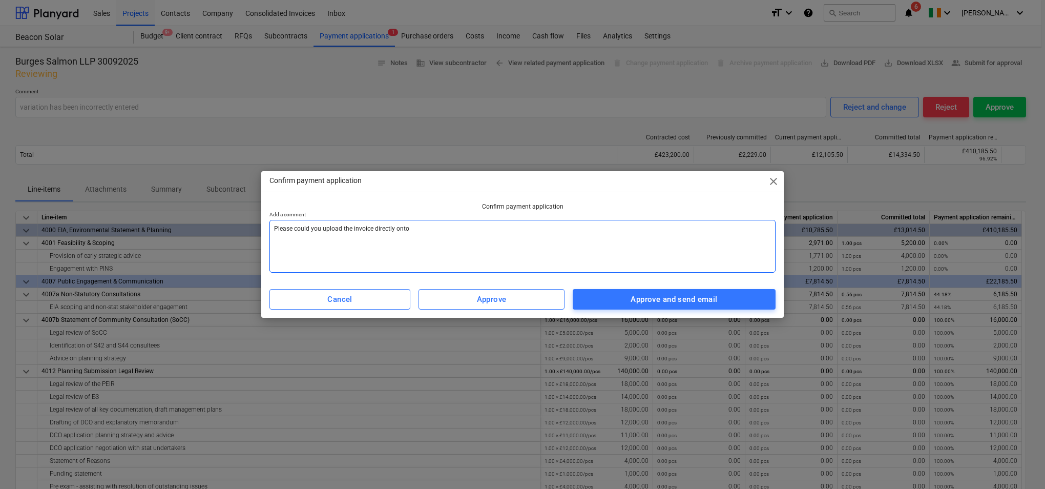
type textarea "Please could you upload the invoice directly onto"
type textarea "x"
type textarea "Please could you upload the invoice directly onto P"
type textarea "x"
type textarea "Please could you upload the invoice directly onto Pl"
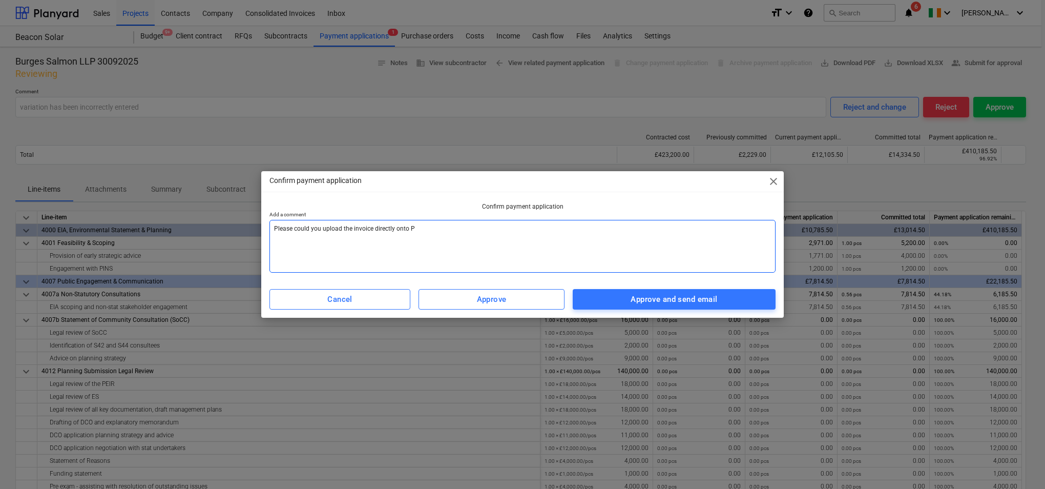
type textarea "x"
type textarea "Please could you upload the invoice directly onto Pla"
type textarea "x"
type textarea "Please could you upload the invoice directly onto Plan"
type textarea "x"
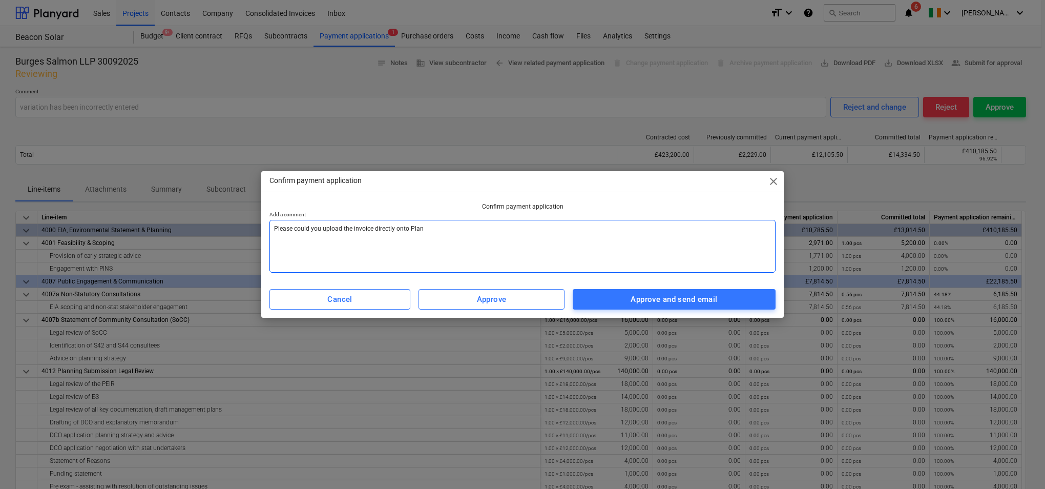
type textarea "Please could you upload the invoice directly onto Plany"
type textarea "x"
type textarea "Please could you upload the invoice directly onto Planya"
type textarea "x"
type textarea "Please could you upload the invoice directly onto Planyar"
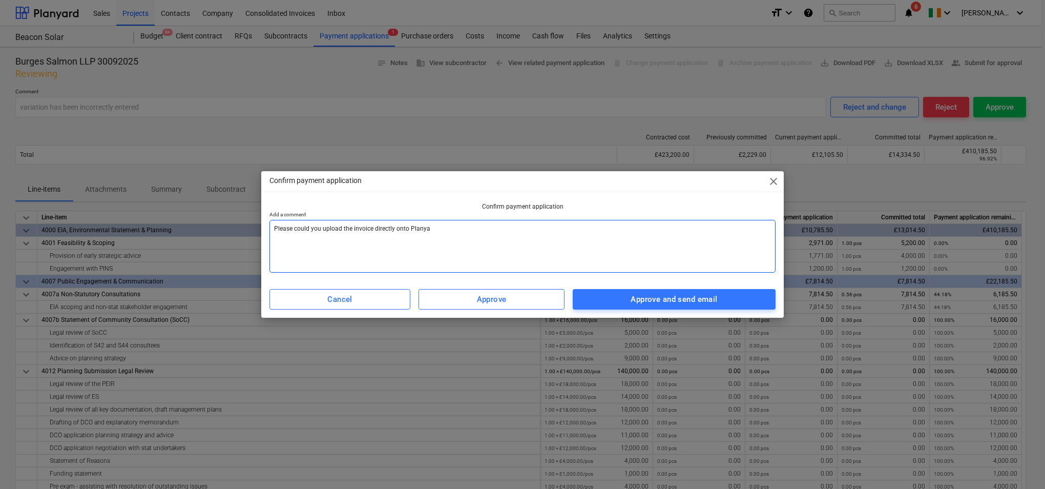
type textarea "x"
type textarea "Please could you upload the invoice directly onto Planyard"
type textarea "x"
type textarea "Please could you upload the invoice directly onto Planyard."
type textarea "x"
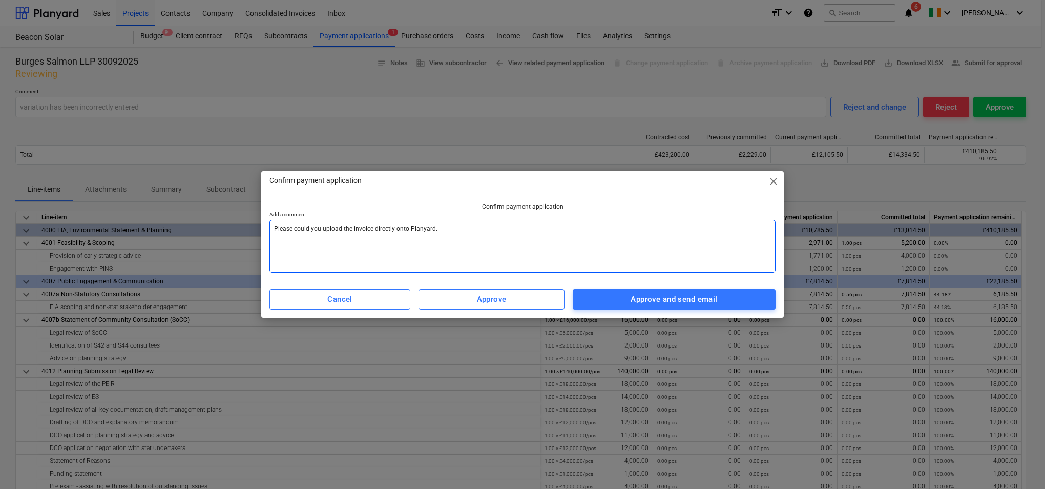
type textarea "Please could you upload the invoice directly onto Planyard."
type textarea "x"
type textarea "Please could you upload the invoice directly onto Planyard. t"
type textarea "x"
type textarea "Please could you upload the invoice directly onto Planyard. th"
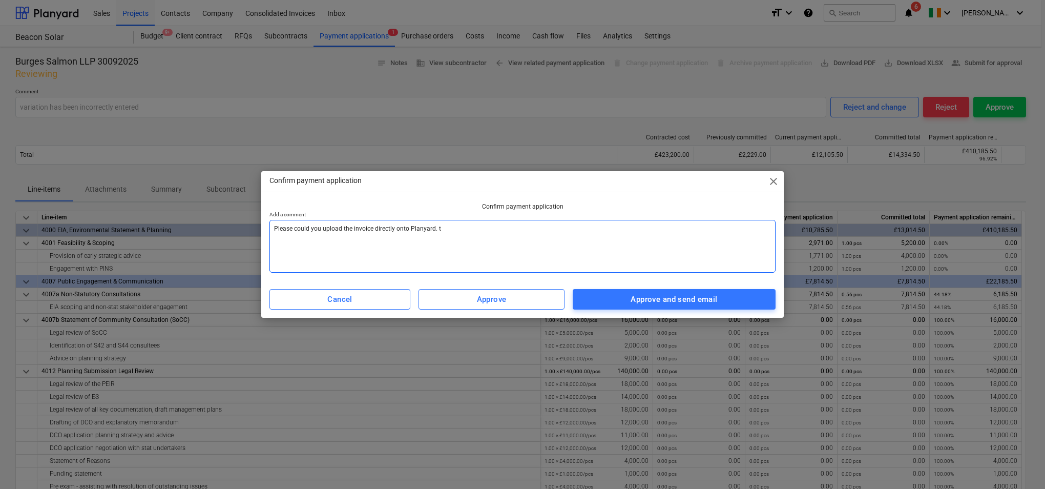
type textarea "x"
type textarea "Please could you upload the invoice directly onto Planyard. tha"
type textarea "x"
type textarea "Please could you upload the invoice directly onto Planyard. than"
type textarea "x"
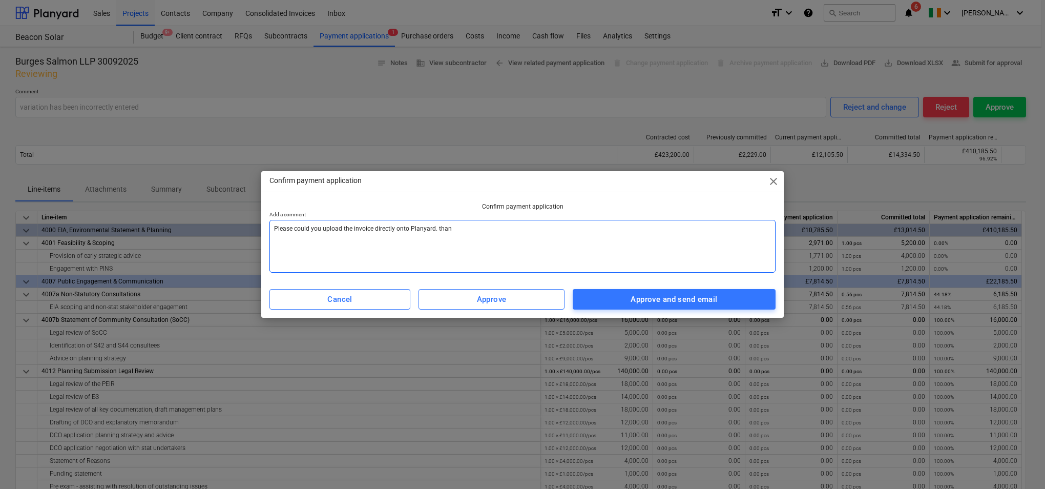
type textarea "Please could you upload the invoice directly onto Planyard. thank"
type textarea "x"
type textarea "Please could you upload the invoice directly onto Planyard. thanks"
type textarea "x"
type textarea "Please could you upload the invoice directly onto Planyard. thanks"
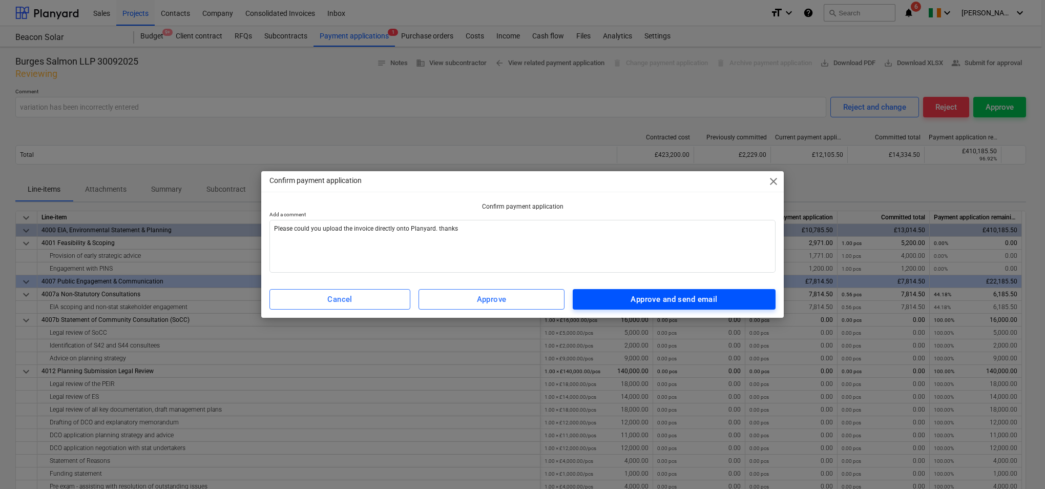
click at [680, 299] on div "Approve and send email" at bounding box center [674, 299] width 87 height 13
type textarea "x"
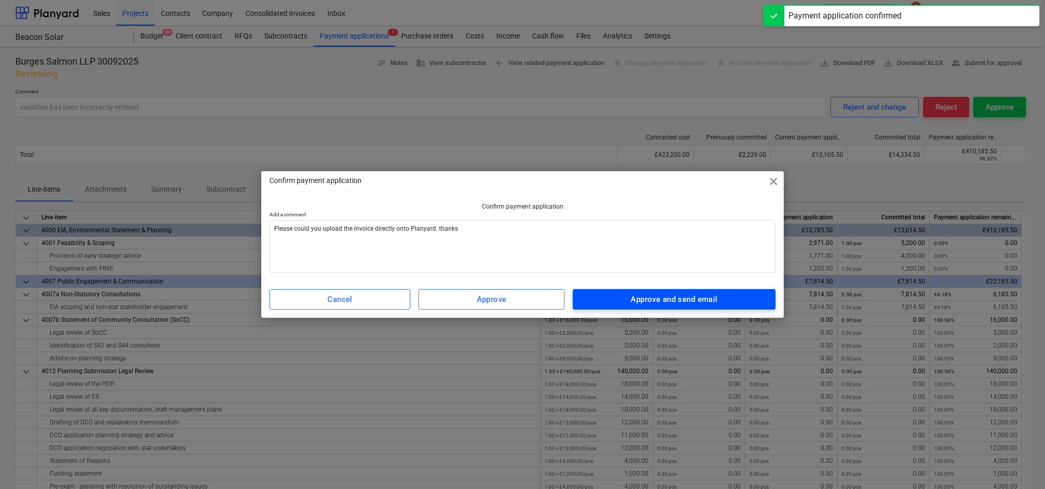
type input "Please could you upload the invoice directly onto Planyard. thanks"
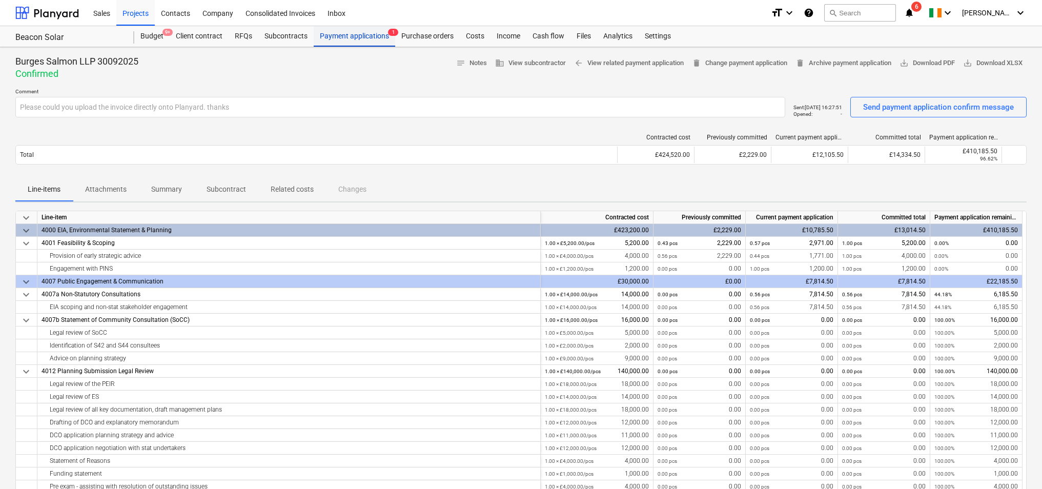
click at [352, 37] on div "Payment applications 1" at bounding box center [354, 36] width 81 height 20
